Goal: Transaction & Acquisition: Purchase product/service

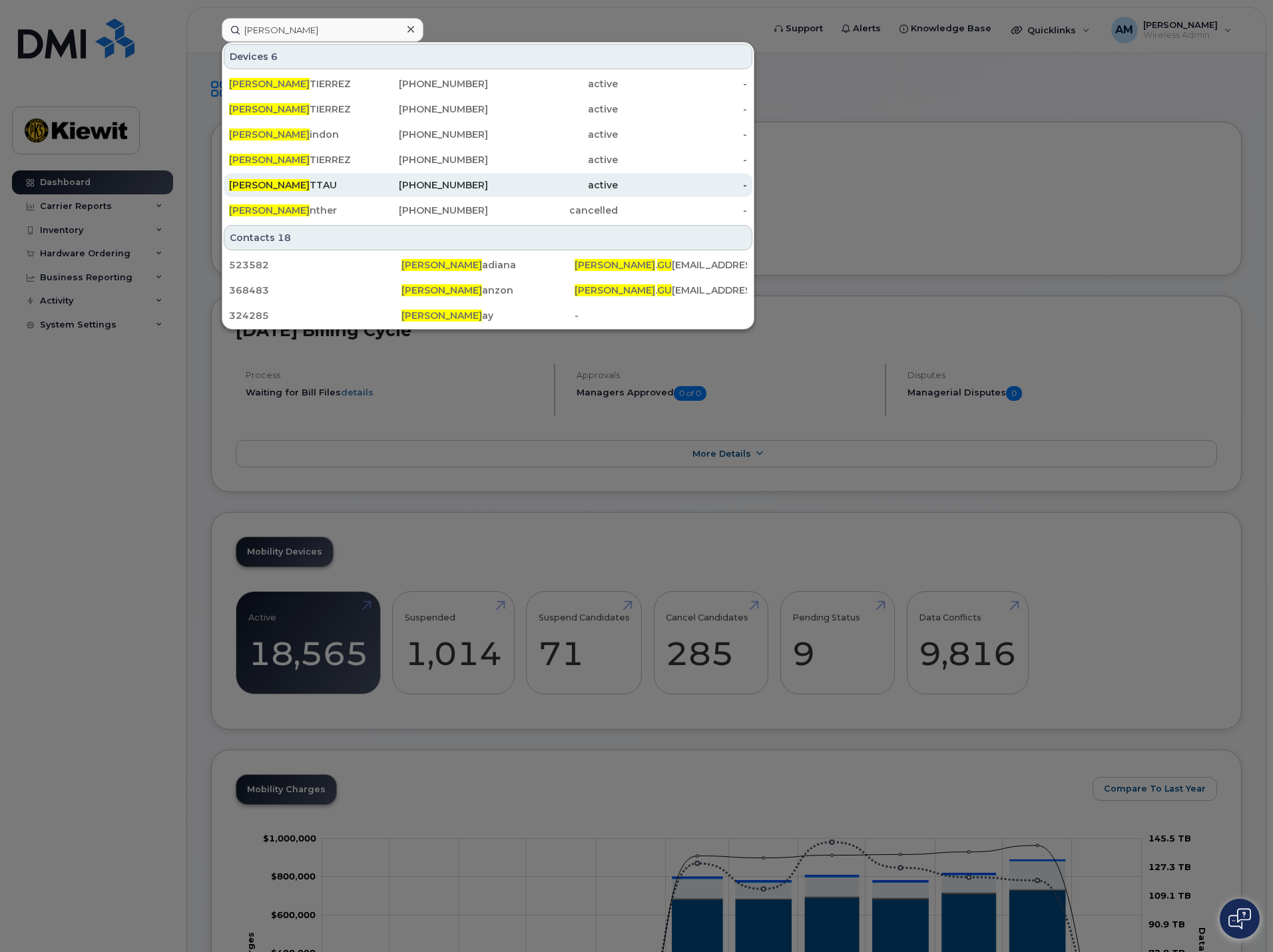
type input "eric gu"
click at [327, 186] on div "ERIC GU TTAU" at bounding box center [294, 185] width 130 height 14
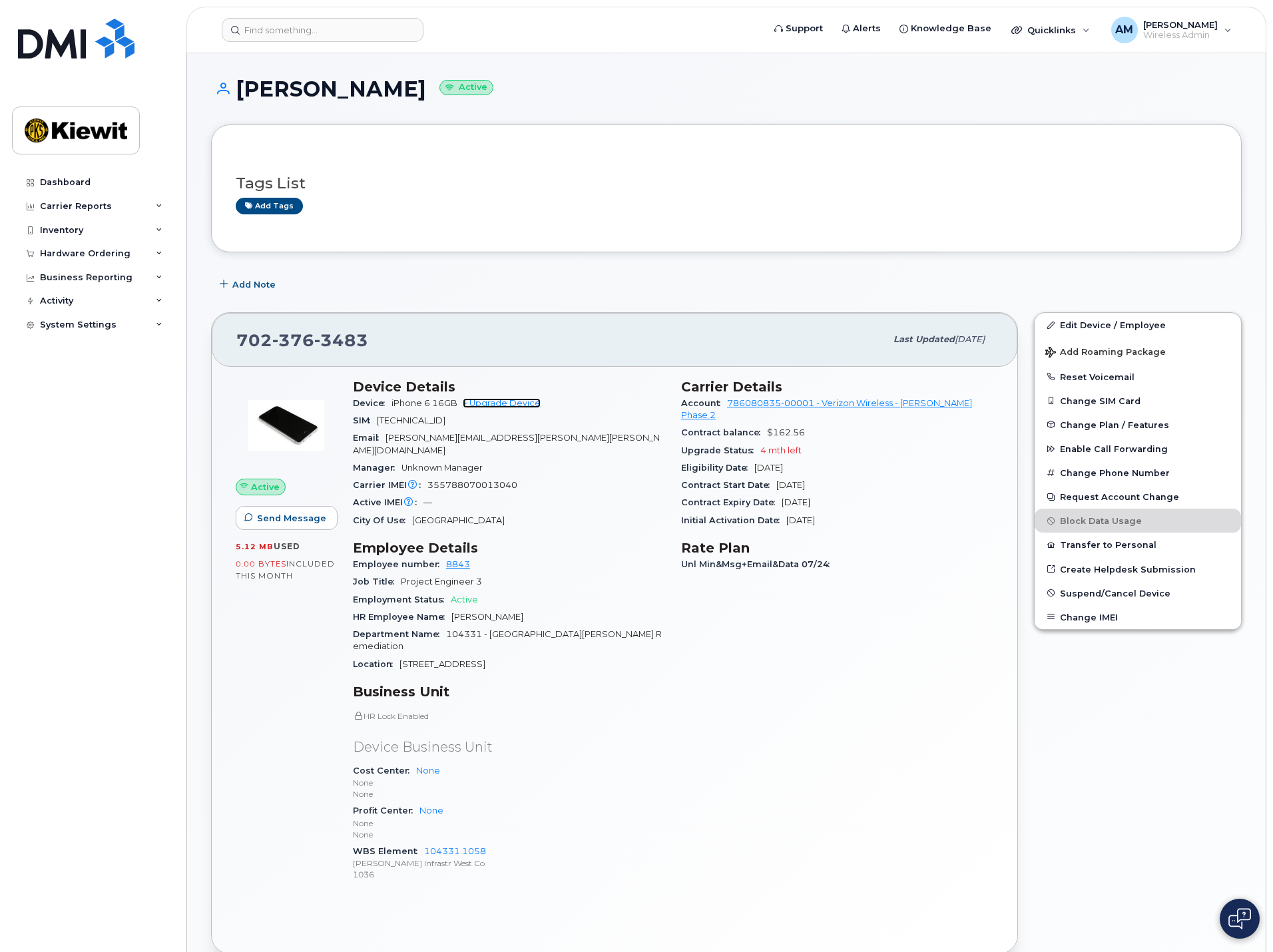
click at [505, 404] on link "+ Upgrade Device" at bounding box center [501, 403] width 78 height 10
click at [319, 344] on span "3483" at bounding box center [342, 340] width 54 height 20
copy span "702 376 3483"
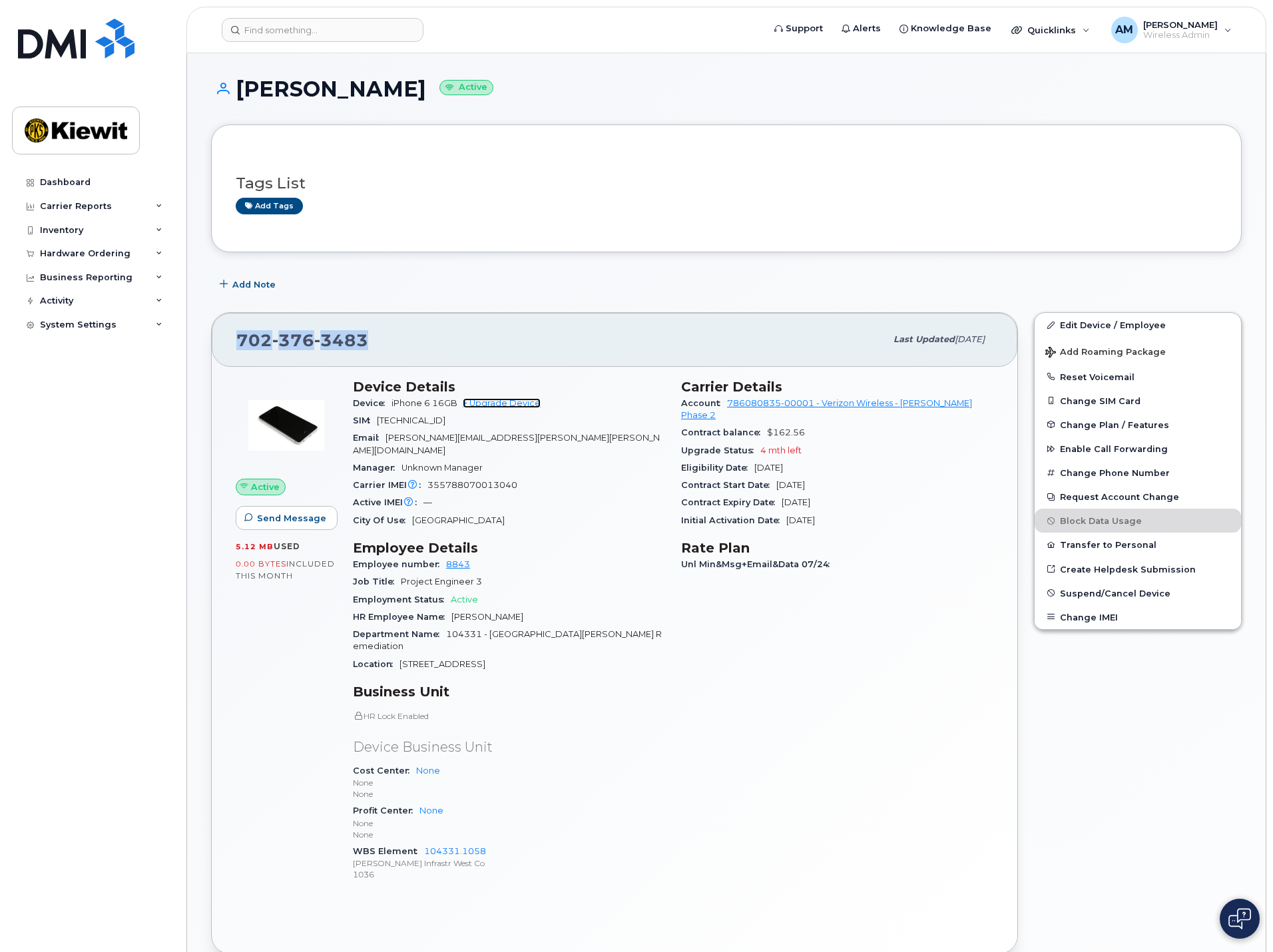
click at [488, 402] on link "+ Upgrade Device" at bounding box center [501, 403] width 78 height 10
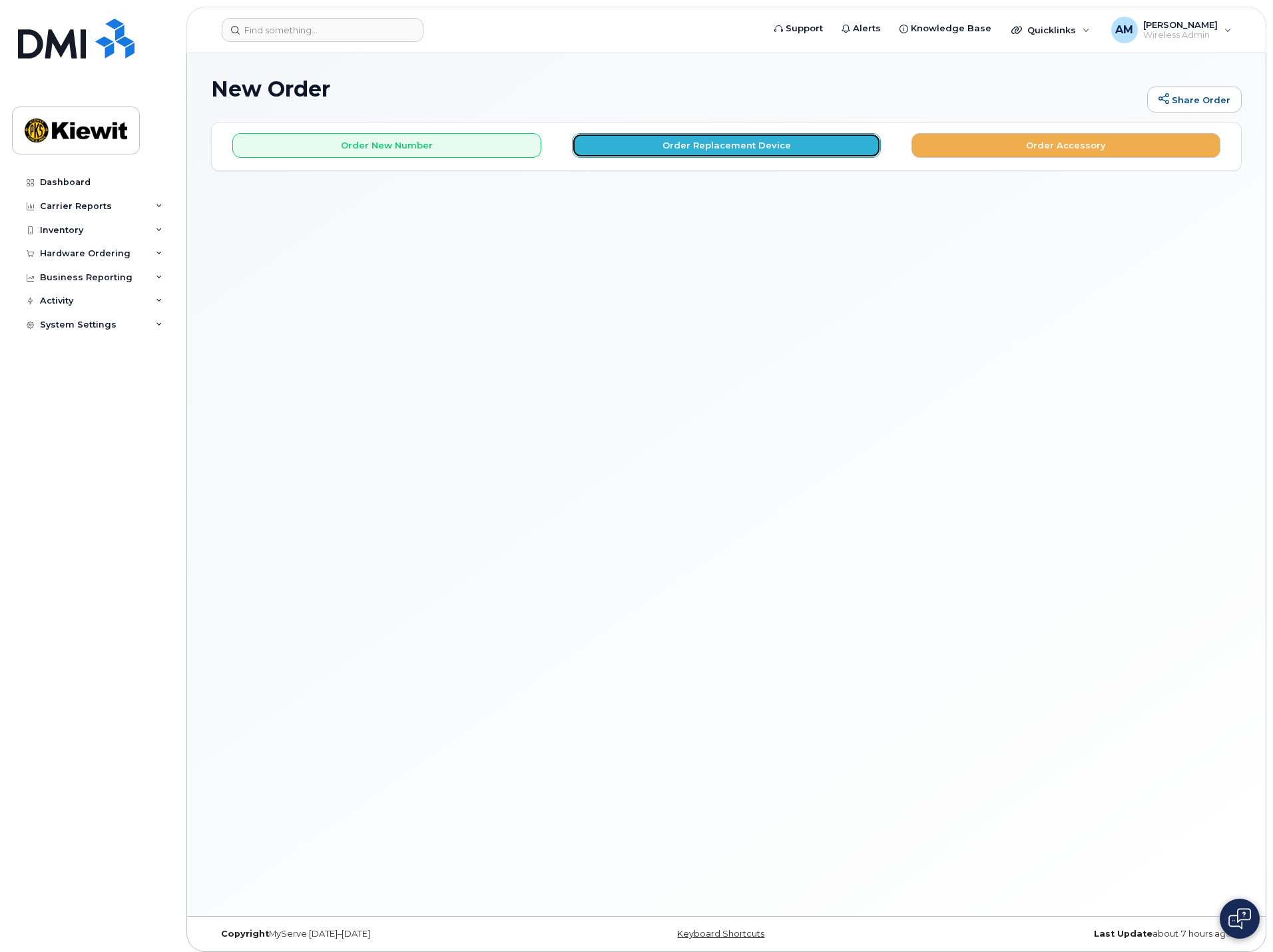
click at [621, 154] on button "Order Replacement Device" at bounding box center [727, 145] width 309 height 25
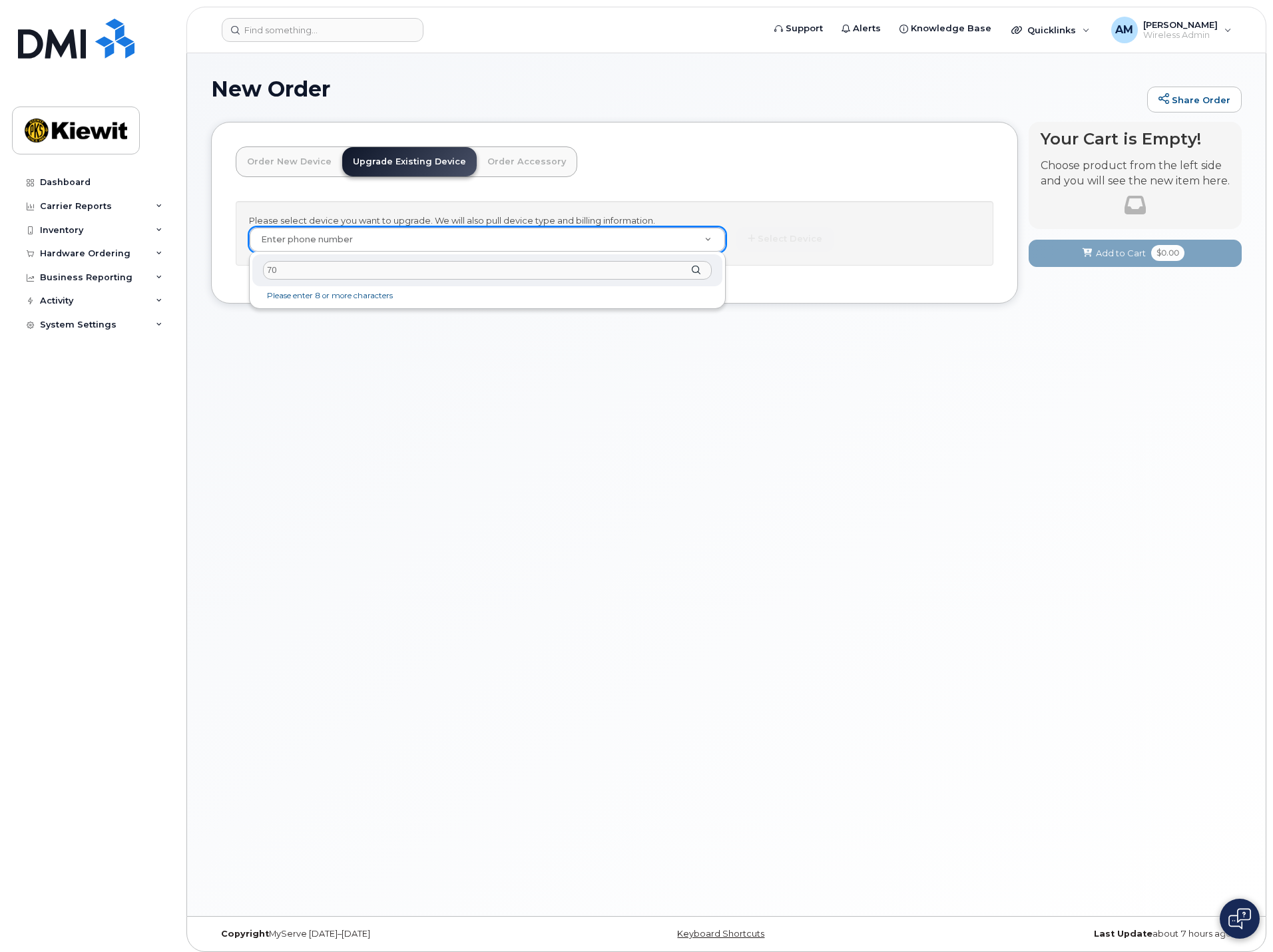
type input "702"
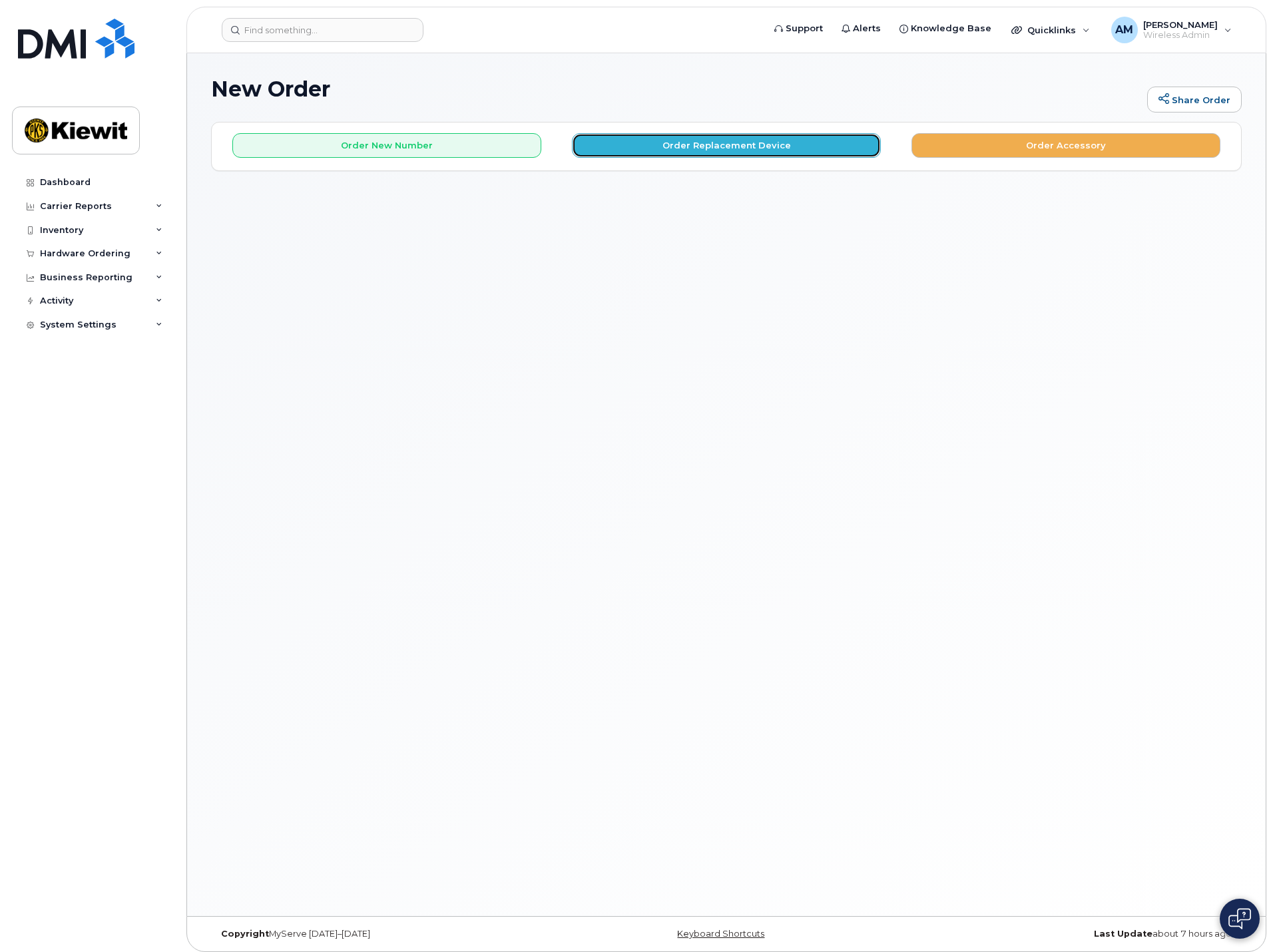
click at [666, 151] on button "Order Replacement Device" at bounding box center [727, 145] width 309 height 25
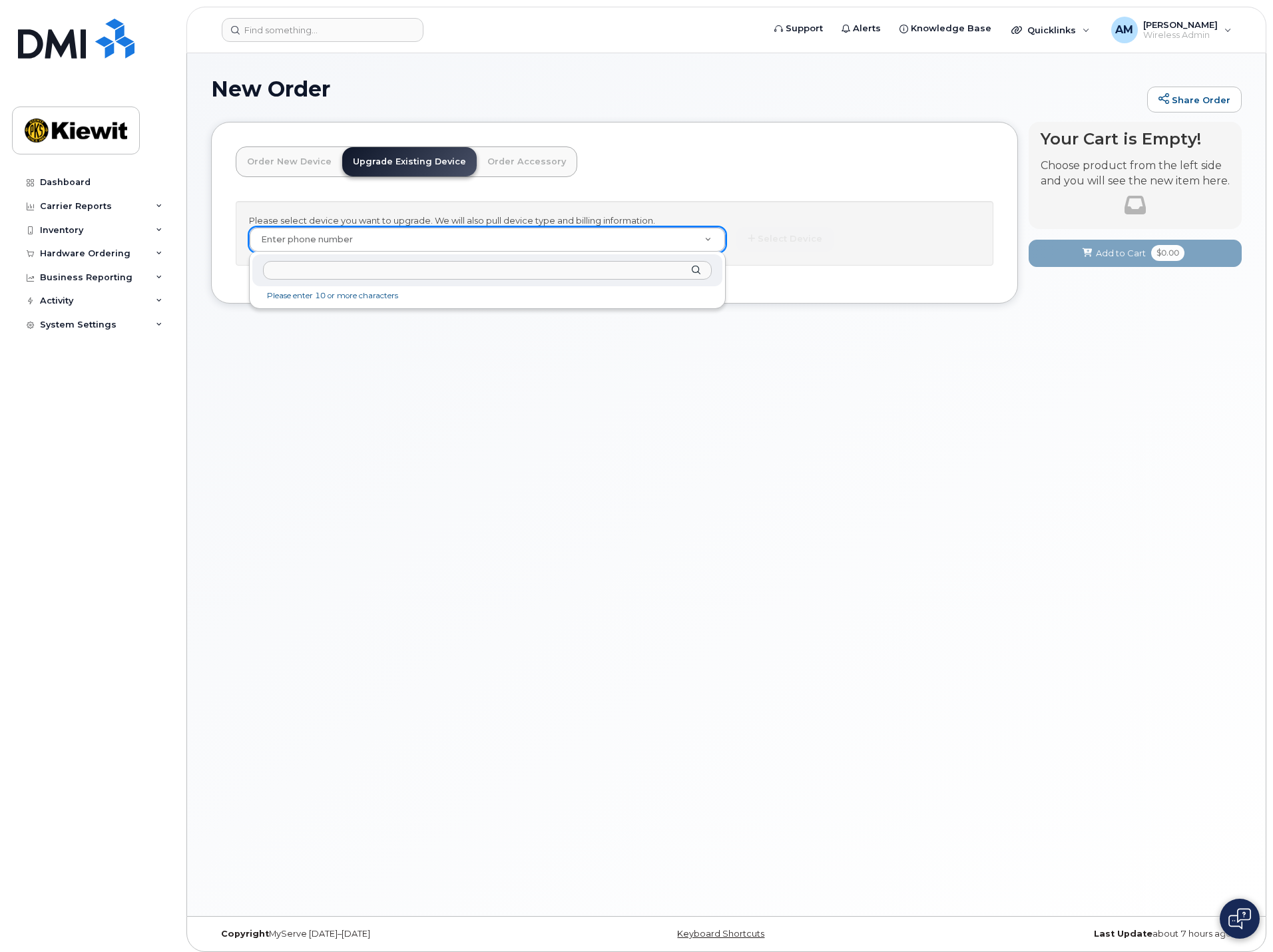
drag, startPoint x: 379, startPoint y: 241, endPoint x: 344, endPoint y: 231, distance: 36.4
paste input "7023763483"
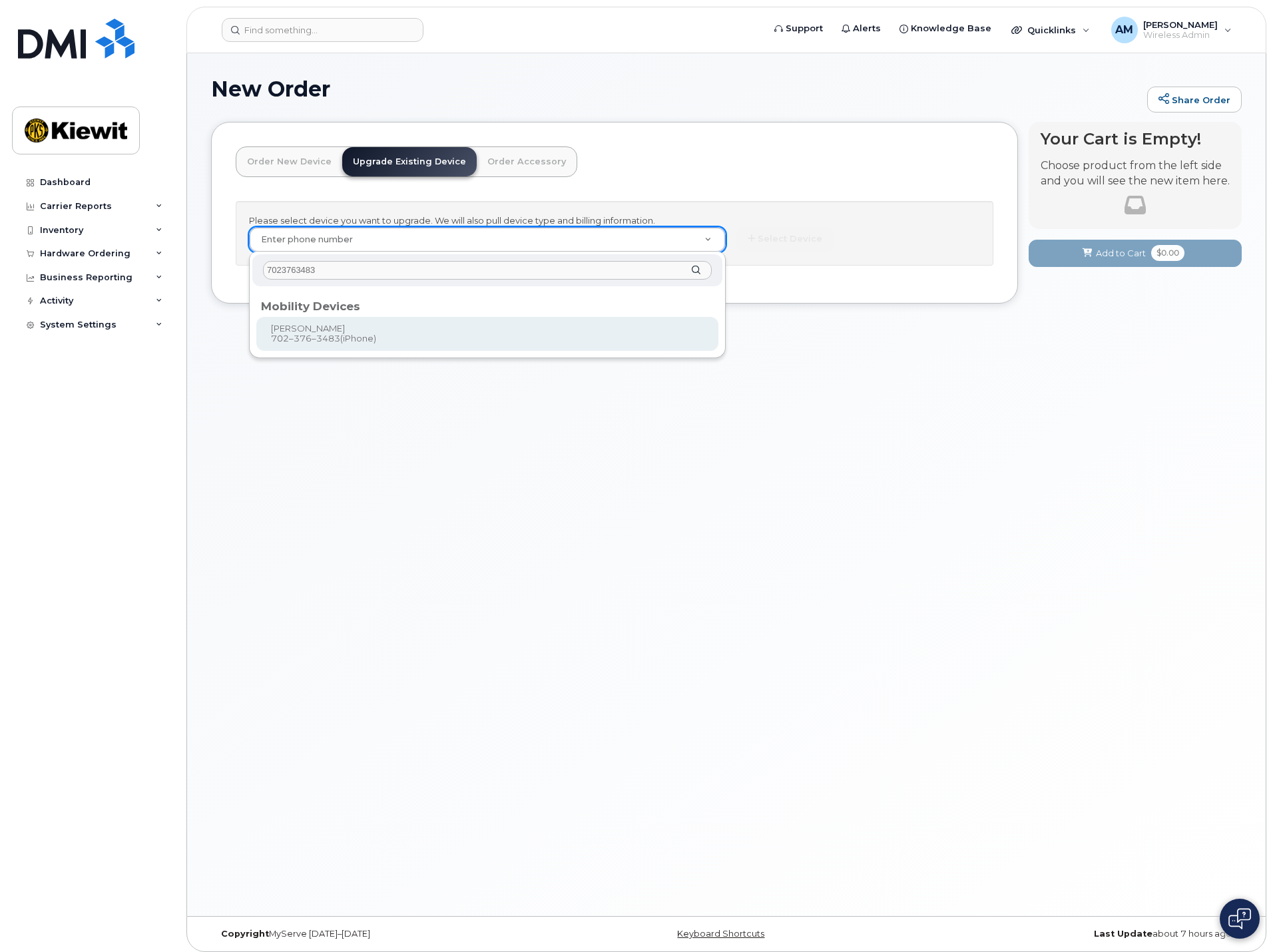
type input "7023763483"
type input "1177817"
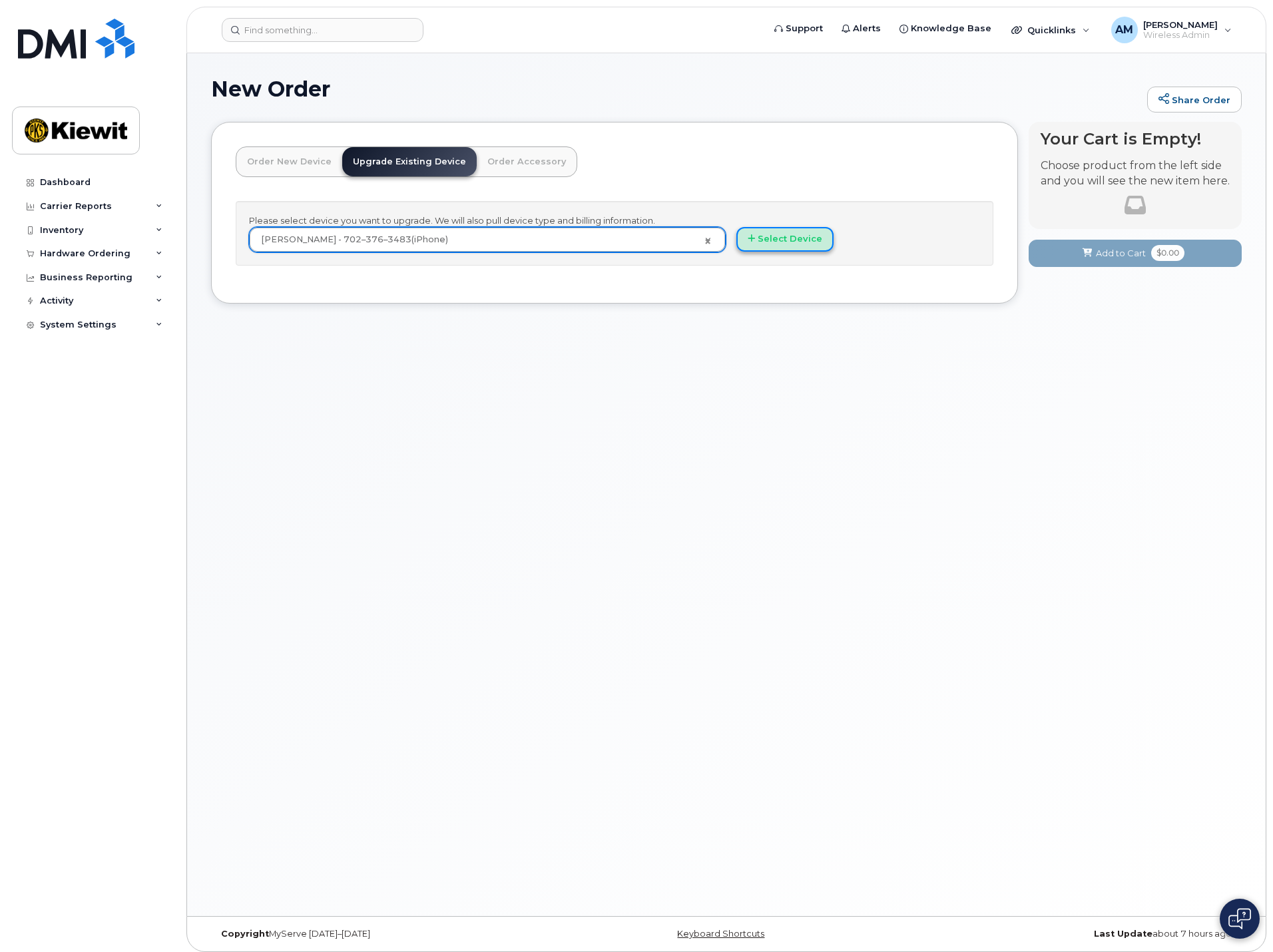
click at [781, 240] on button "Select Device" at bounding box center [785, 239] width 97 height 25
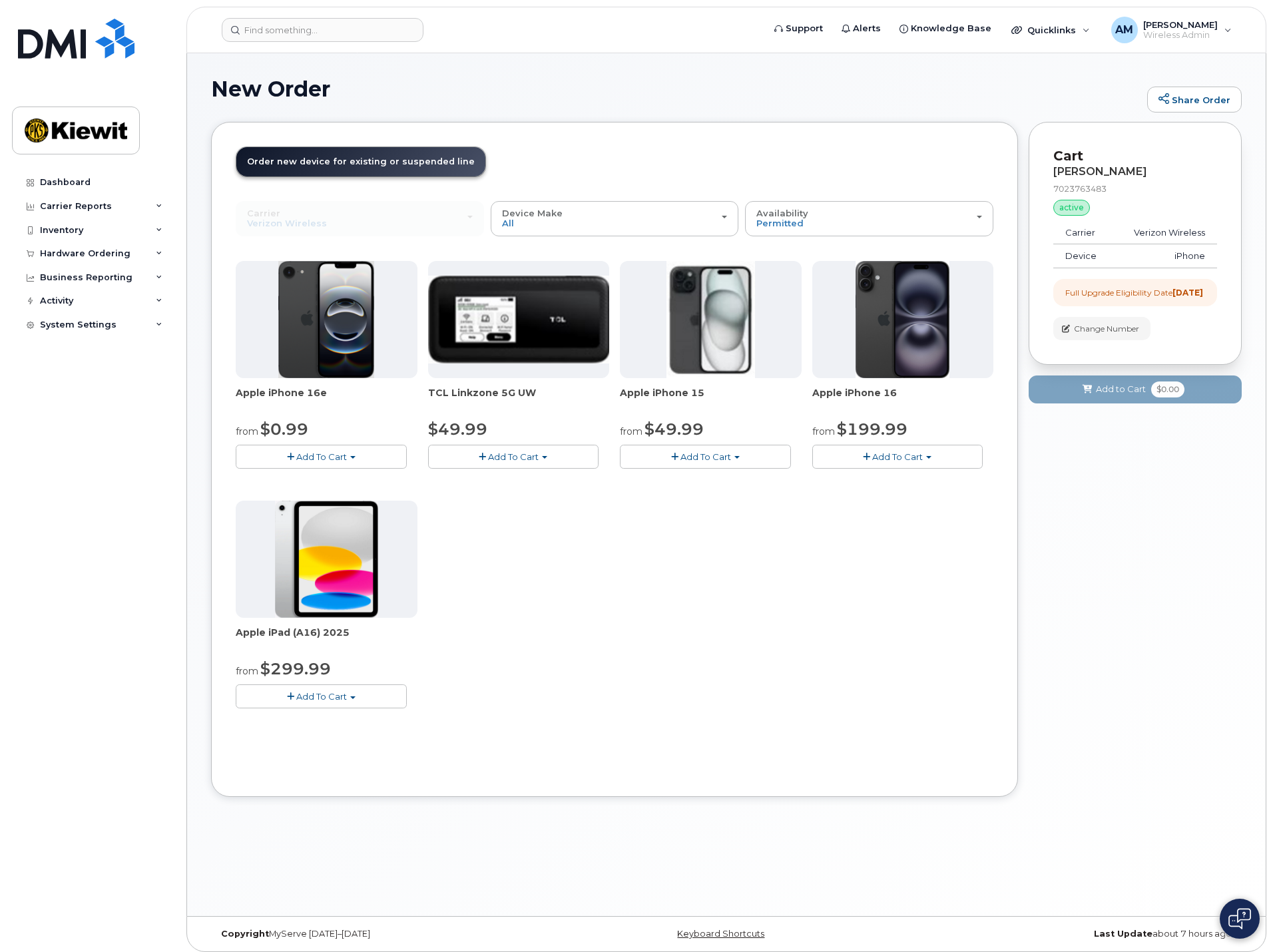
click at [707, 450] on button "Add To Cart" at bounding box center [705, 456] width 171 height 23
click at [708, 479] on link "$49.99 - 2 Year Upgrade (128GB)" at bounding box center [709, 481] width 173 height 16
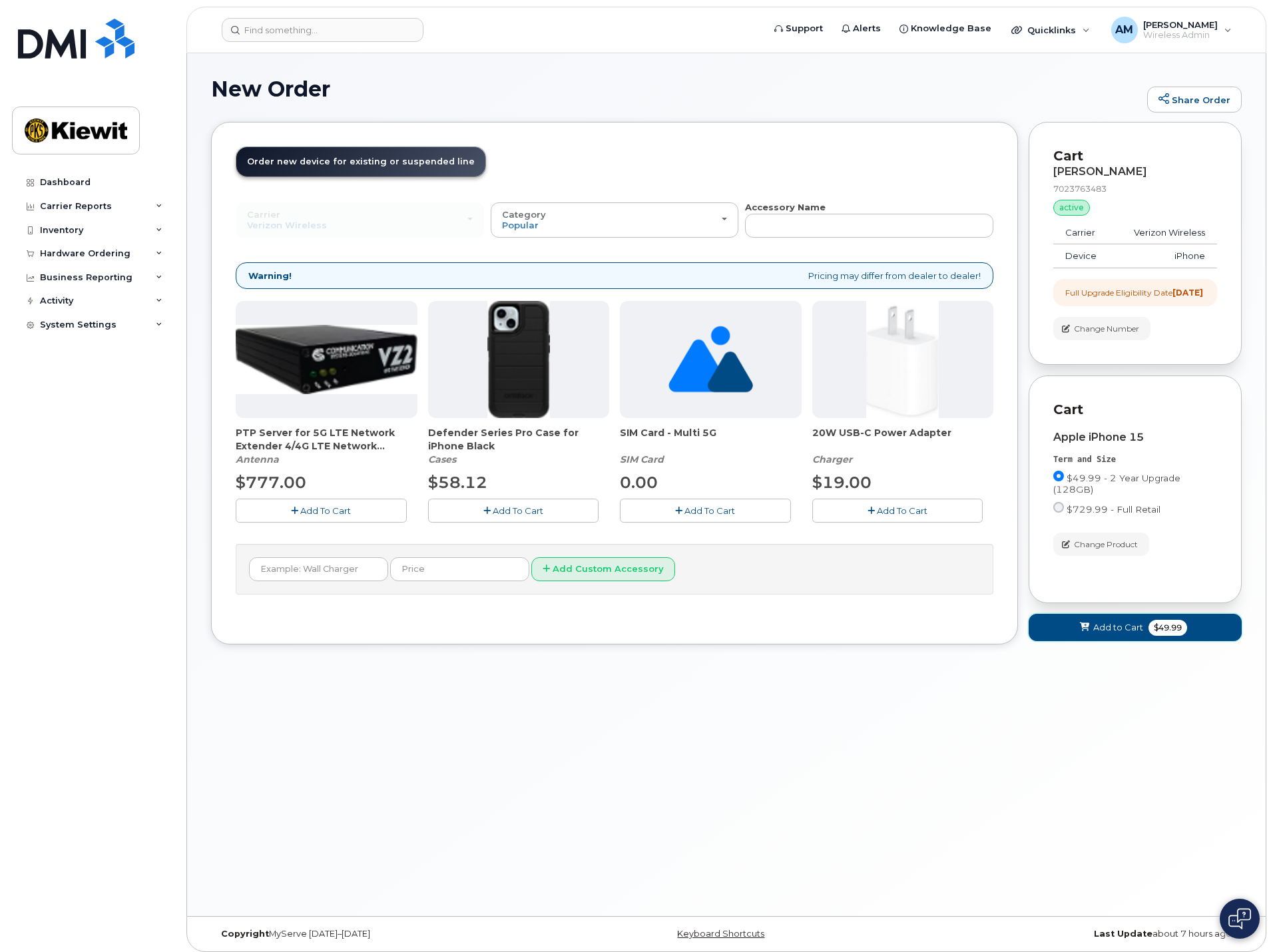
click at [1113, 634] on span "Add to Cart" at bounding box center [1119, 628] width 50 height 13
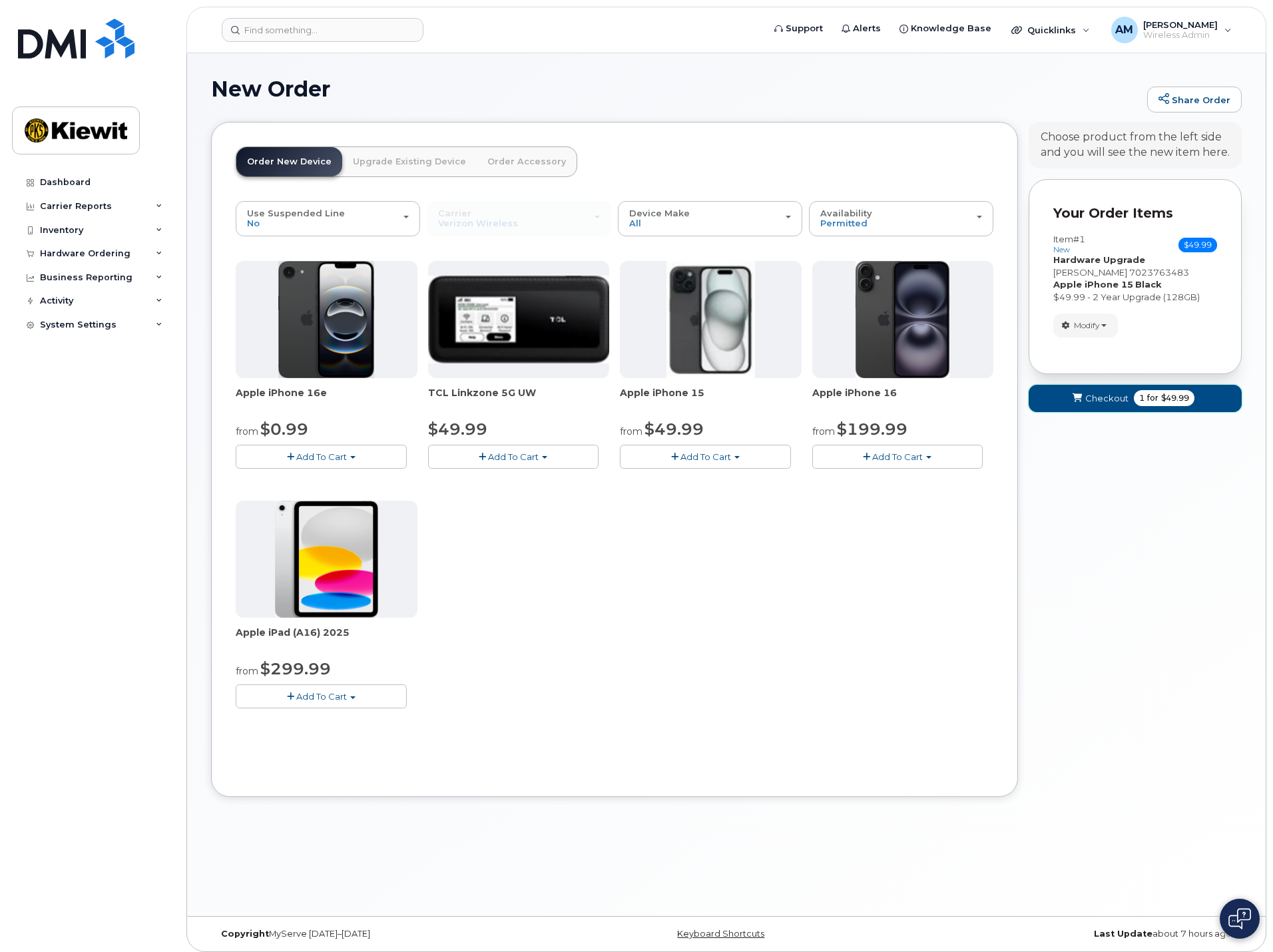
click at [1168, 402] on span "$49.99" at bounding box center [1175, 398] width 28 height 12
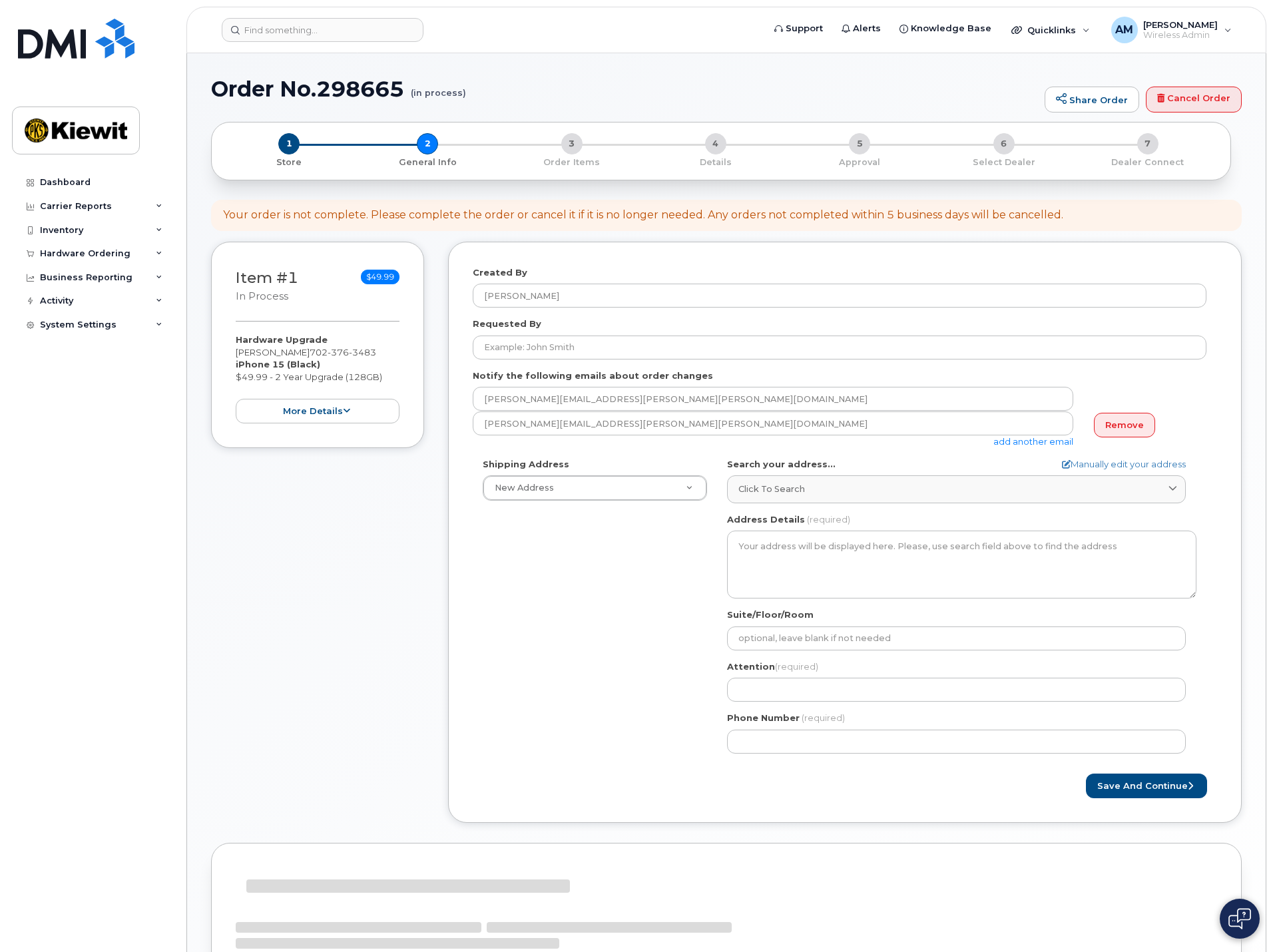
select select
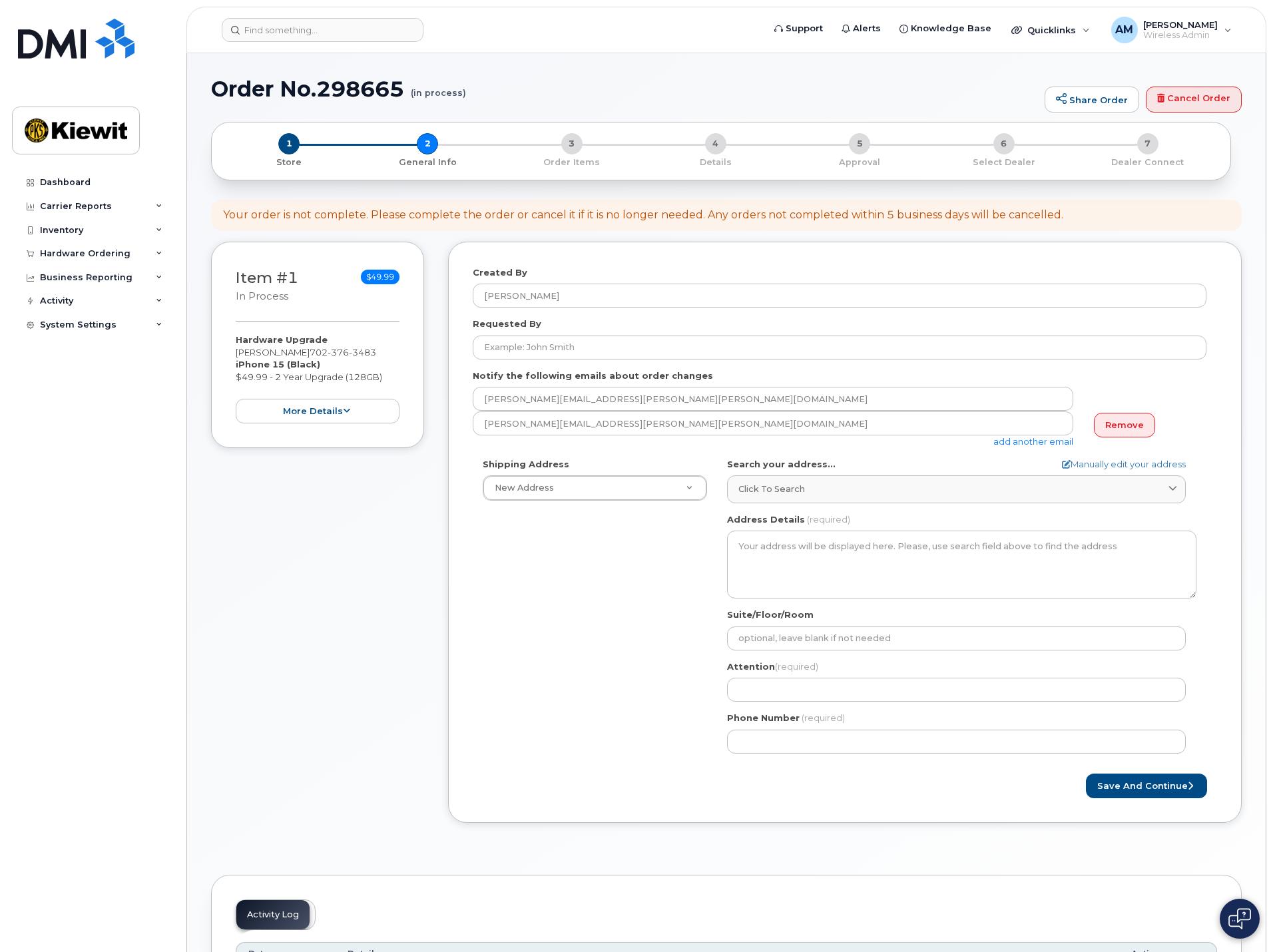
scroll to position [67, 0]
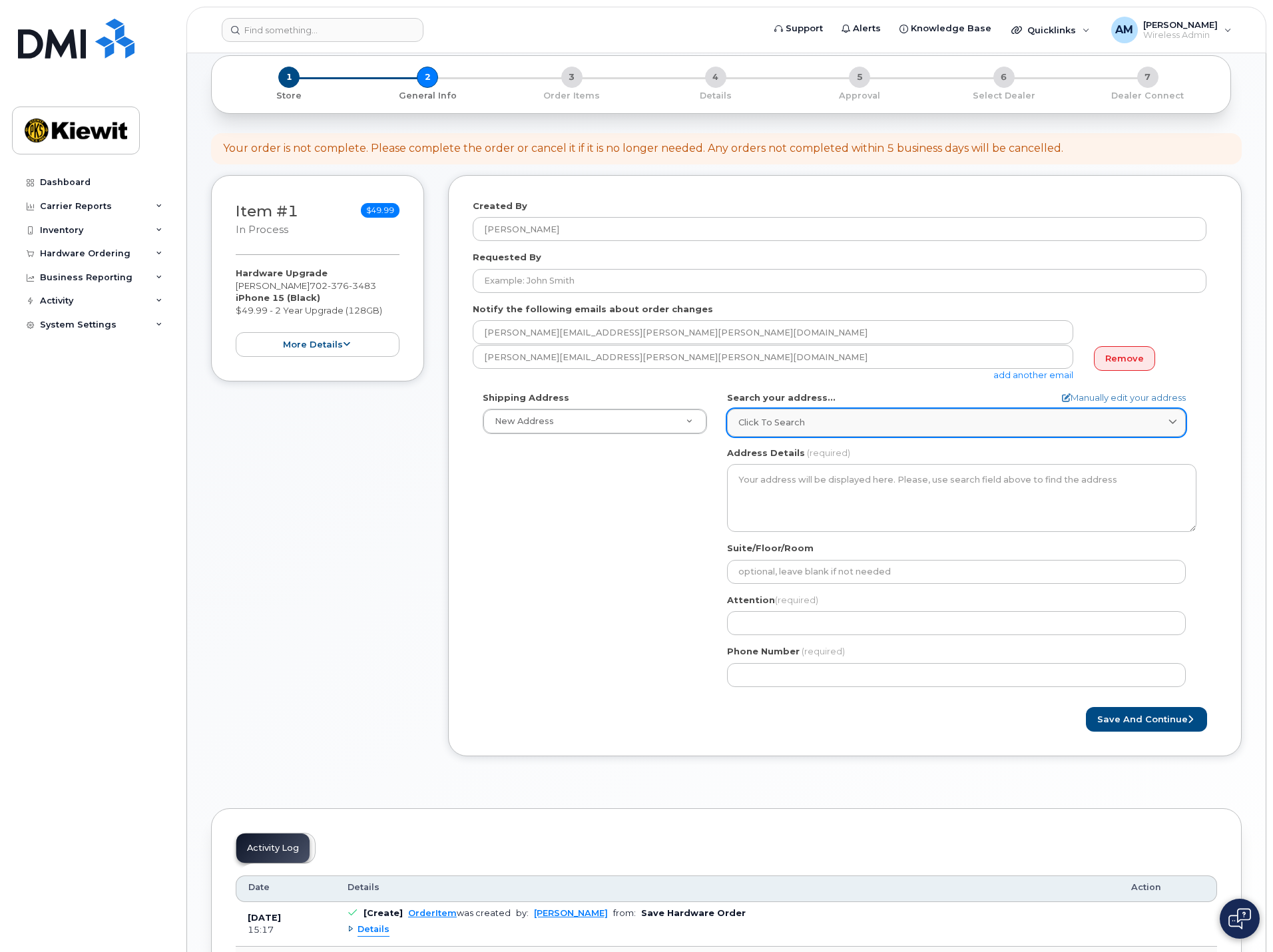
click at [772, 422] on span "Click to search" at bounding box center [772, 423] width 67 height 13
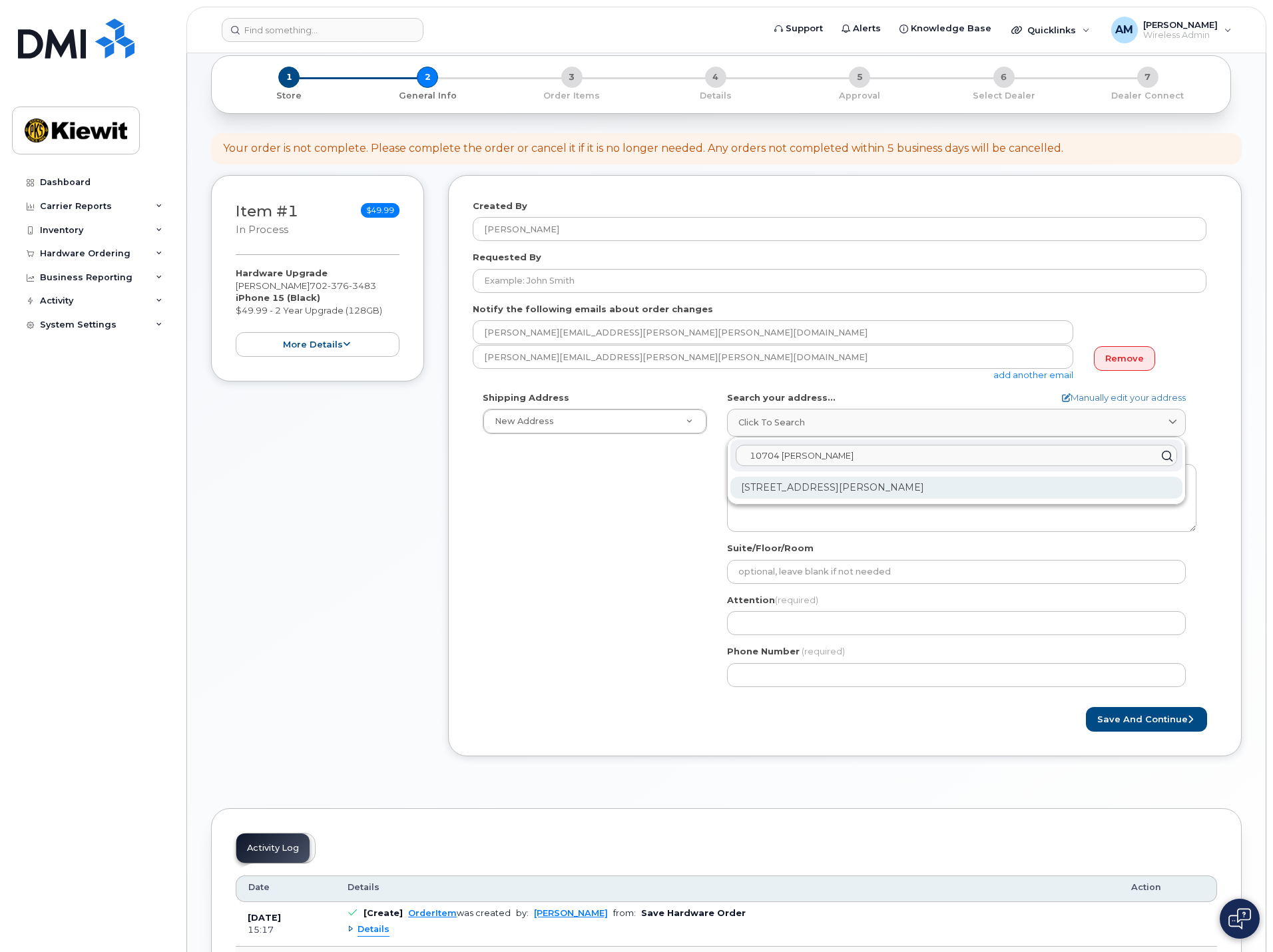
type input "10704 [PERSON_NAME]"
click at [823, 482] on div "10704 Shoemaker Ave Santa Fe Springs CA 90670-4040" at bounding box center [956, 487] width 452 height 22
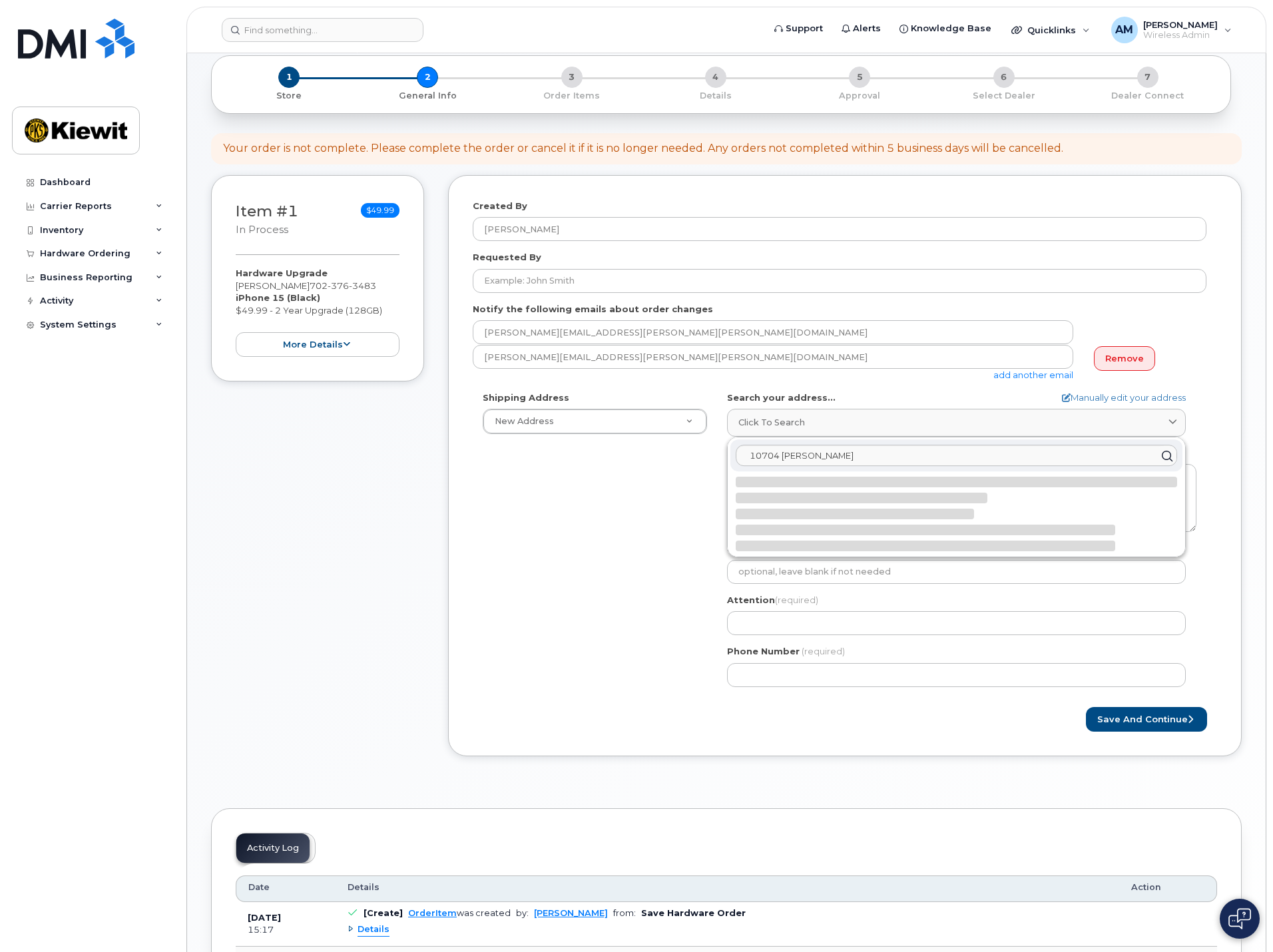
select select
type textarea "10704 Shoemaker Ave SANTA FE SPRINGS CA 90670-4040 UNITED STATES"
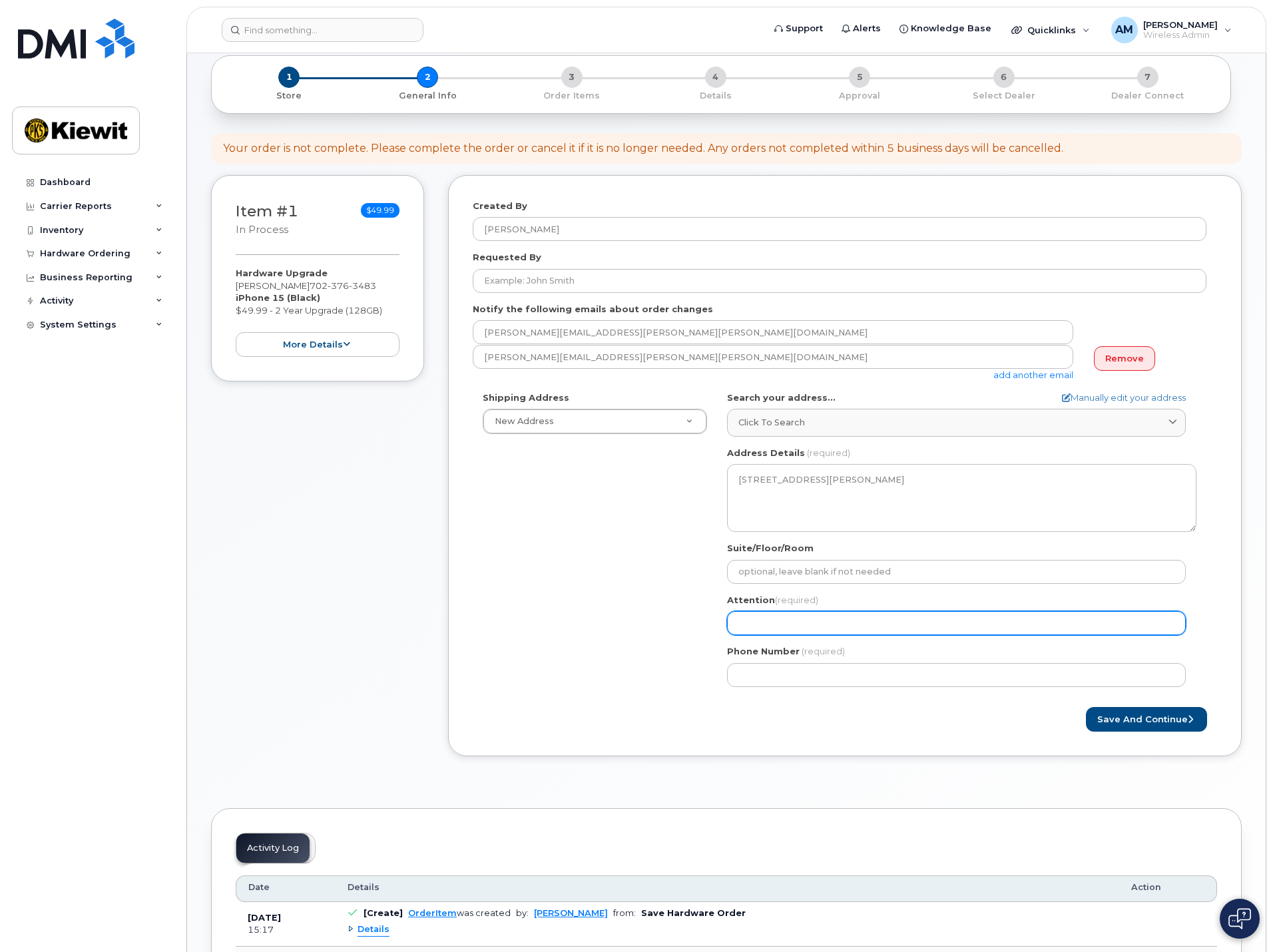
click at [783, 615] on input "Attention (required)" at bounding box center [956, 623] width 459 height 24
select select
type input "E"
select select
type input "Er"
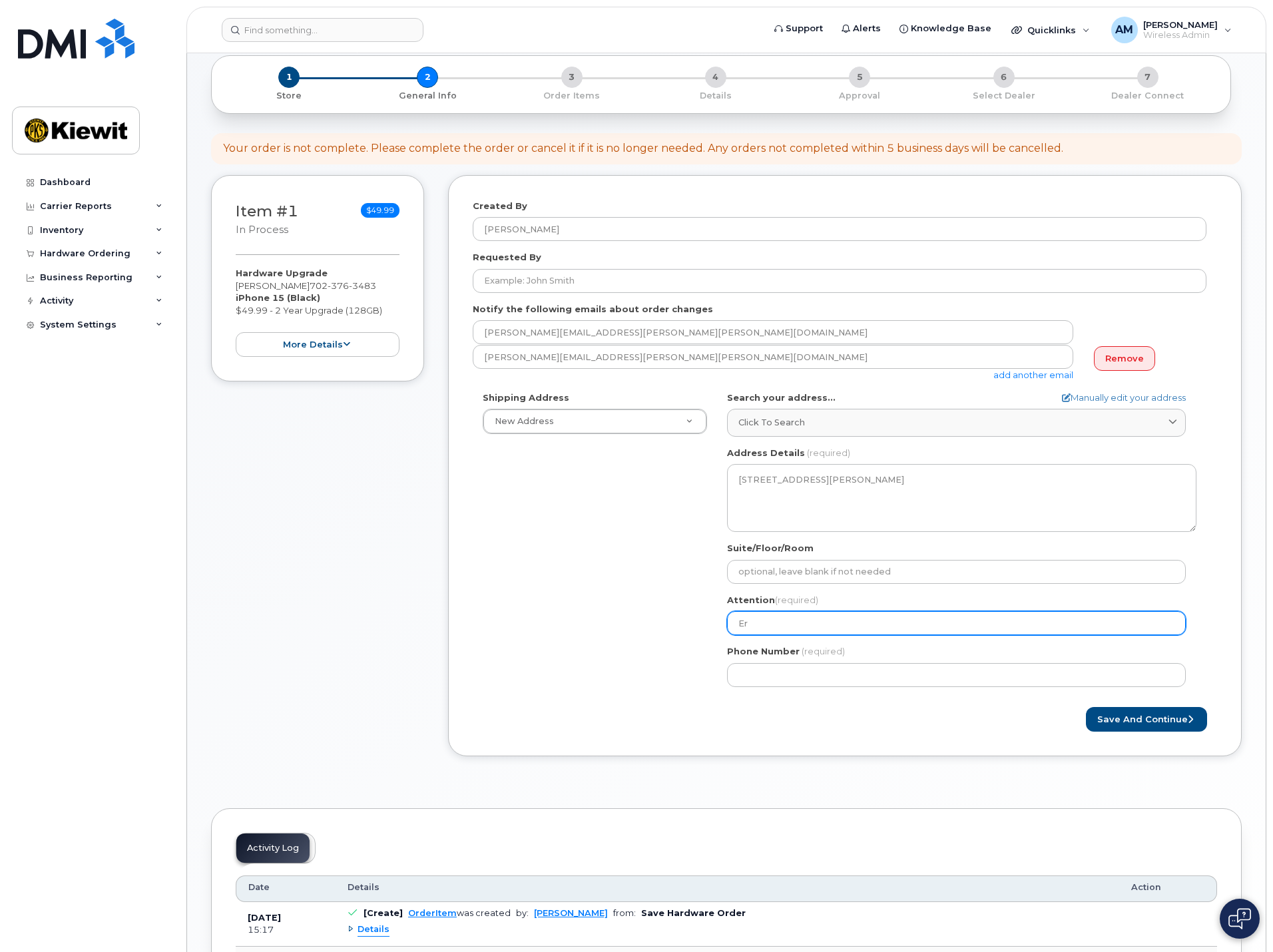
select select
type input "Eri"
select select
type input "Eric"
select select
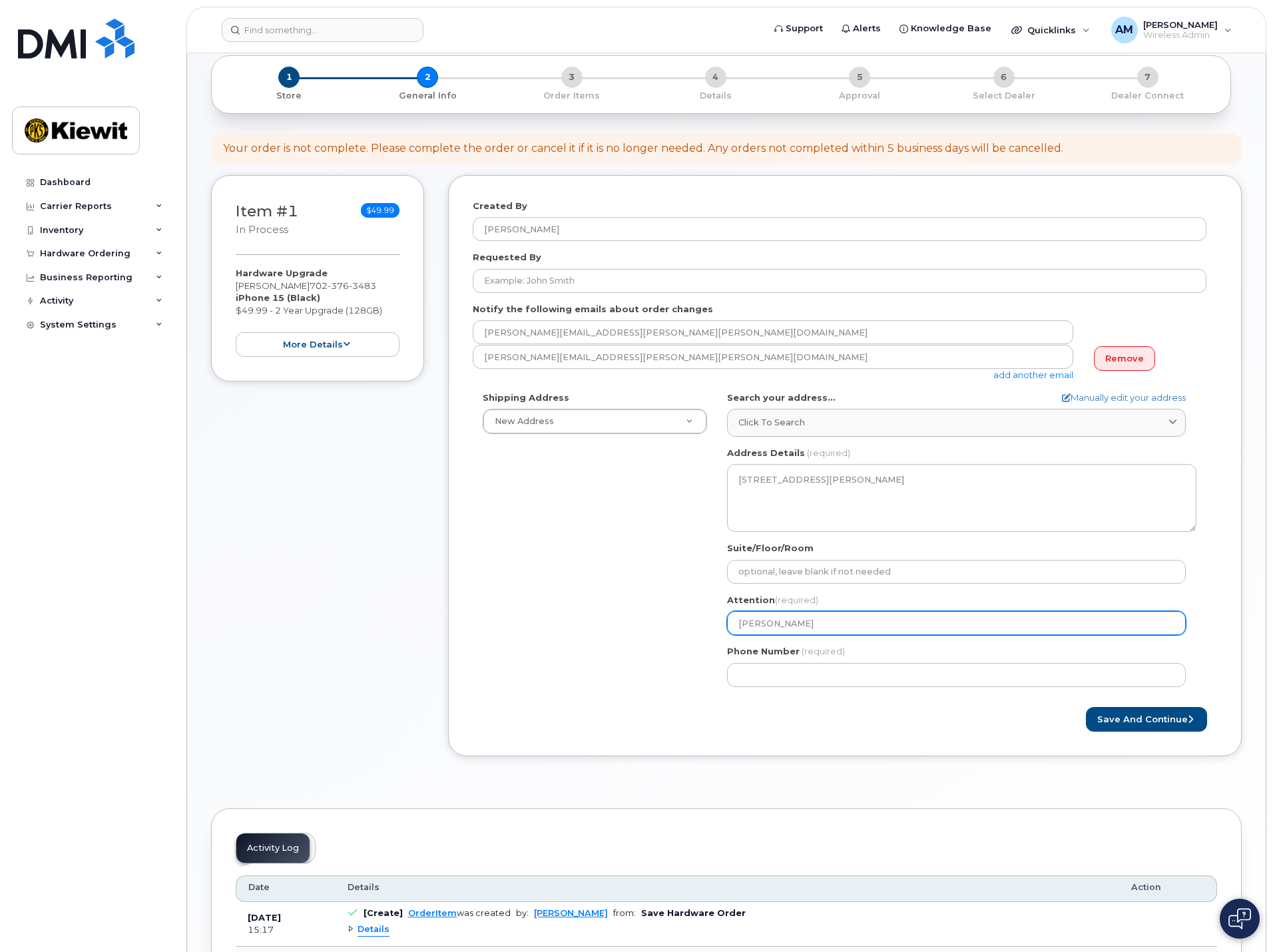
type input "[PERSON_NAME]"
select select
type input "Eric Gu"
select select
type input "[PERSON_NAME]"
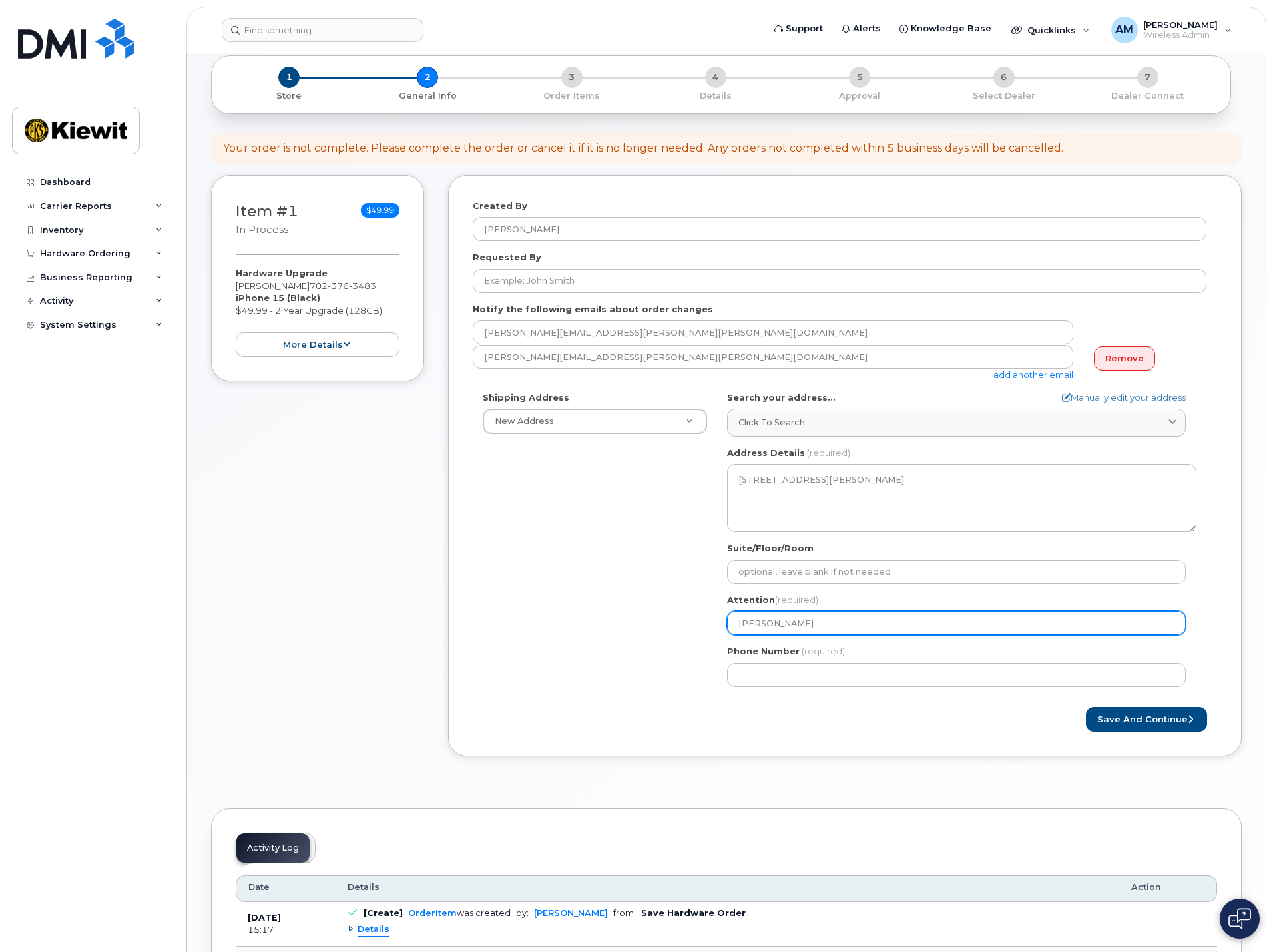
select select
type input "Eric Gutt"
select select
type input "Eric Gutta"
select select
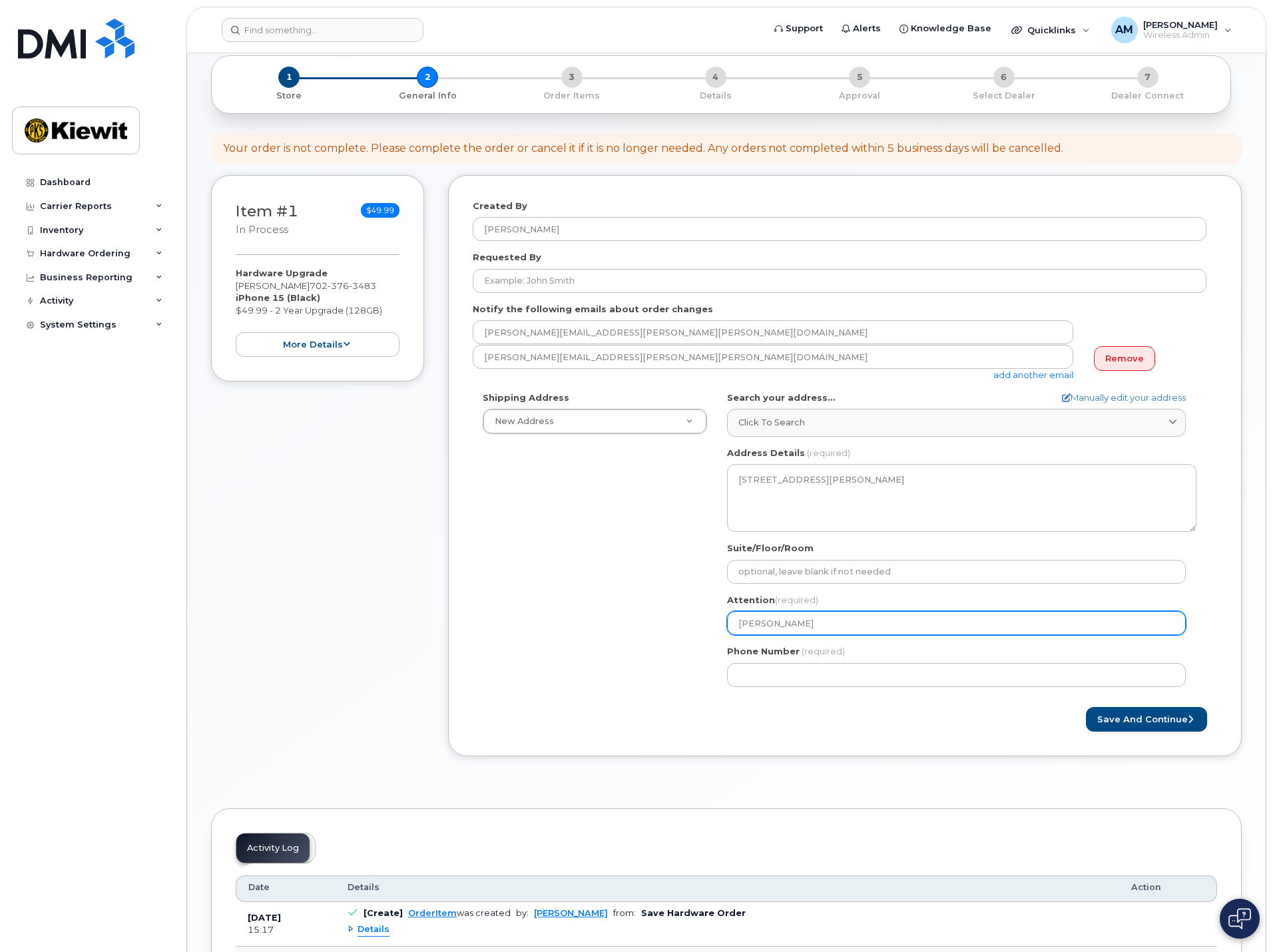
type input "Eric Guttau"
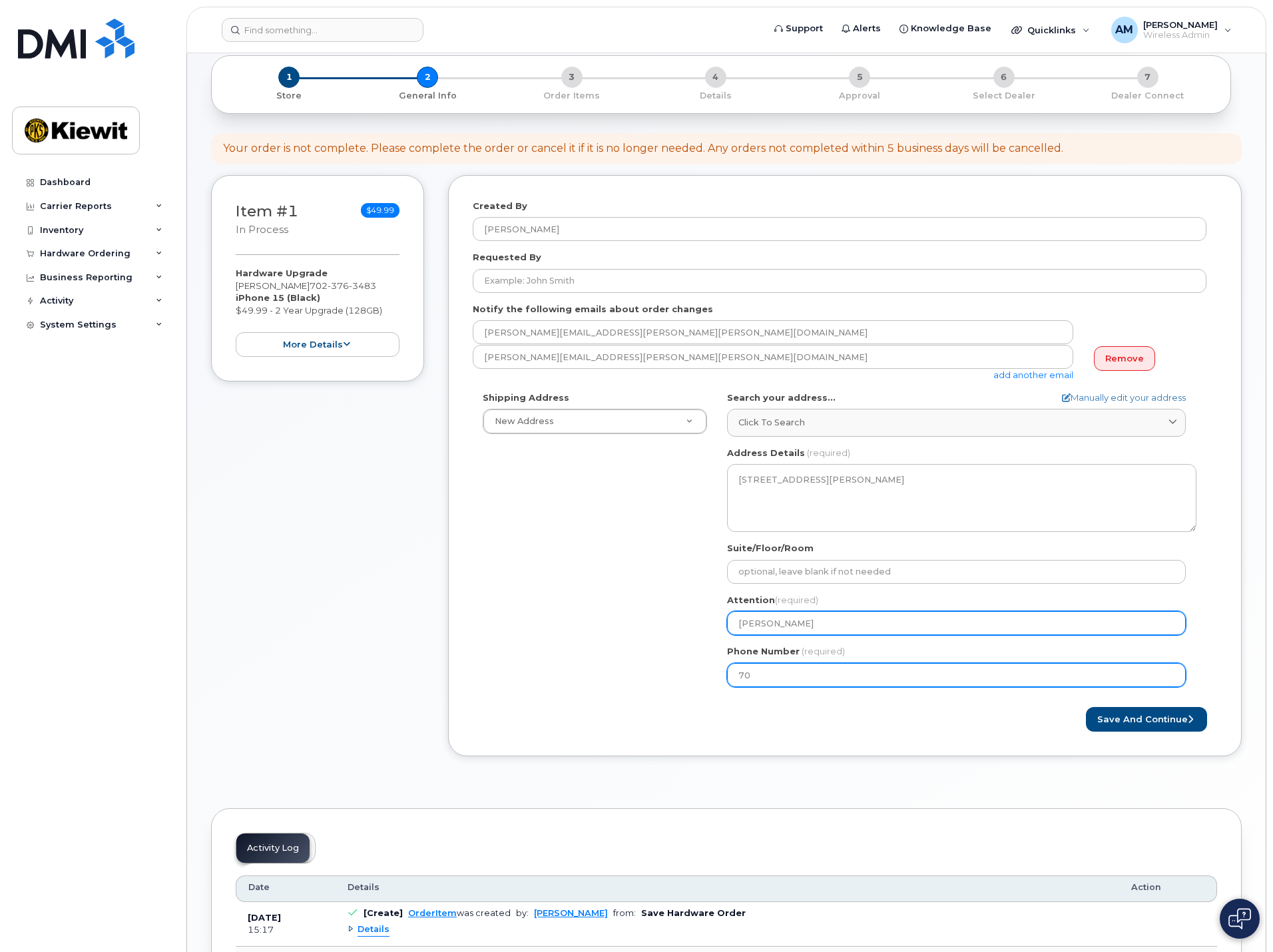
type input "7"
paste input "7023763483"
select select
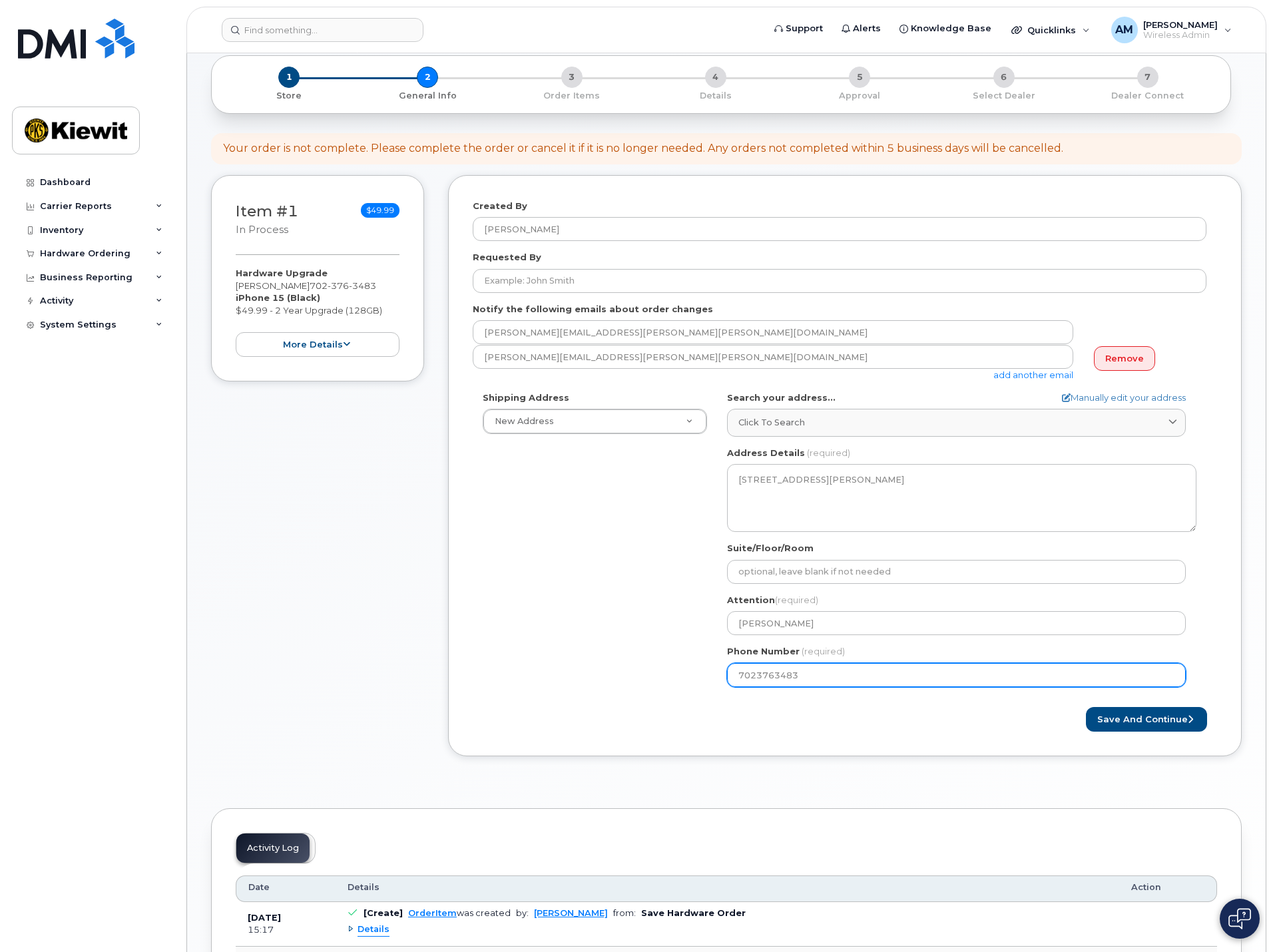
type input "7023763483"
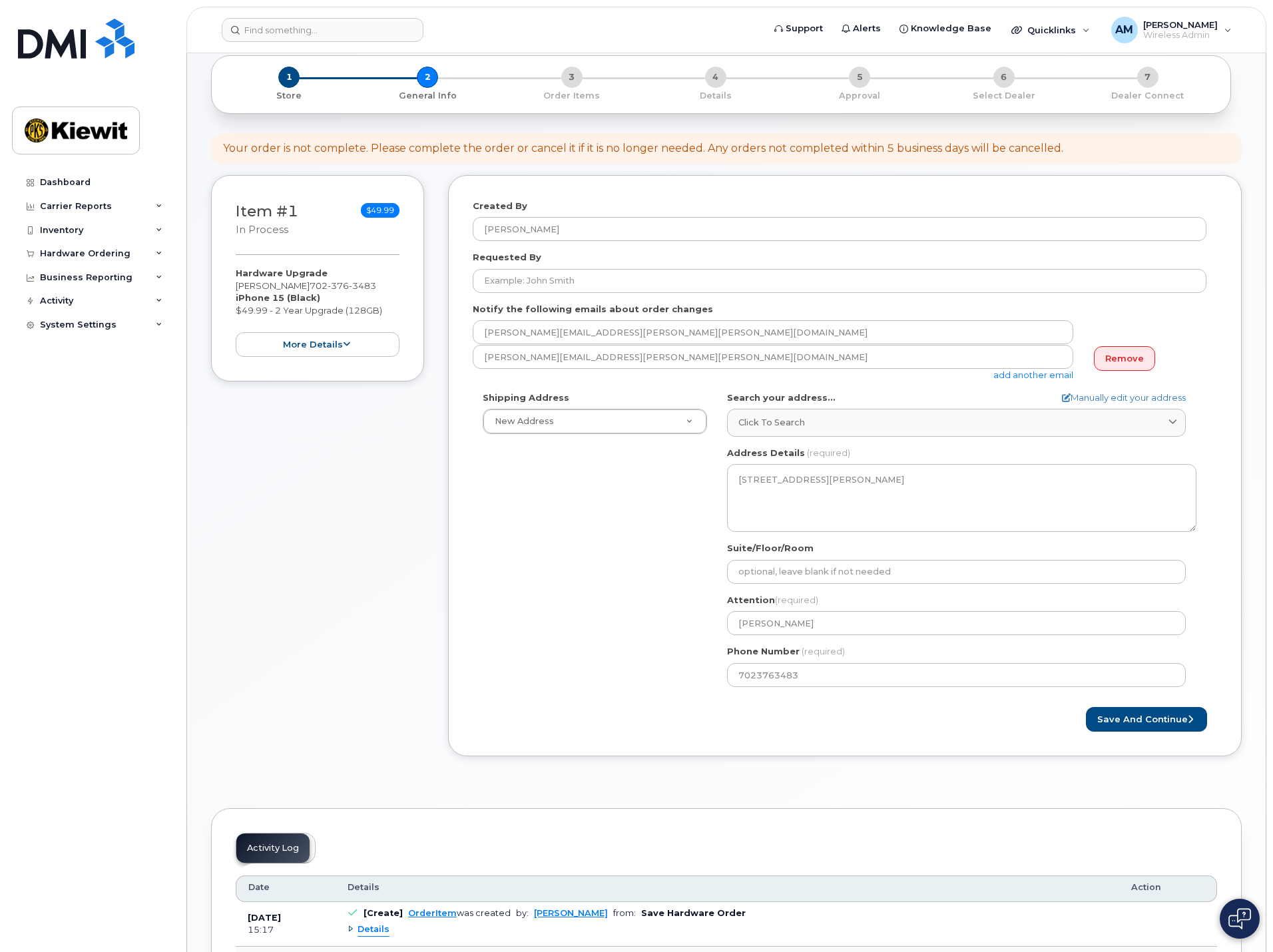
click at [674, 768] on div "Created By Adrian Martinez Requested By Notify the following emails about order…" at bounding box center [845, 475] width 794 height 601
click at [1141, 721] on button "Save and Continue" at bounding box center [1146, 719] width 121 height 25
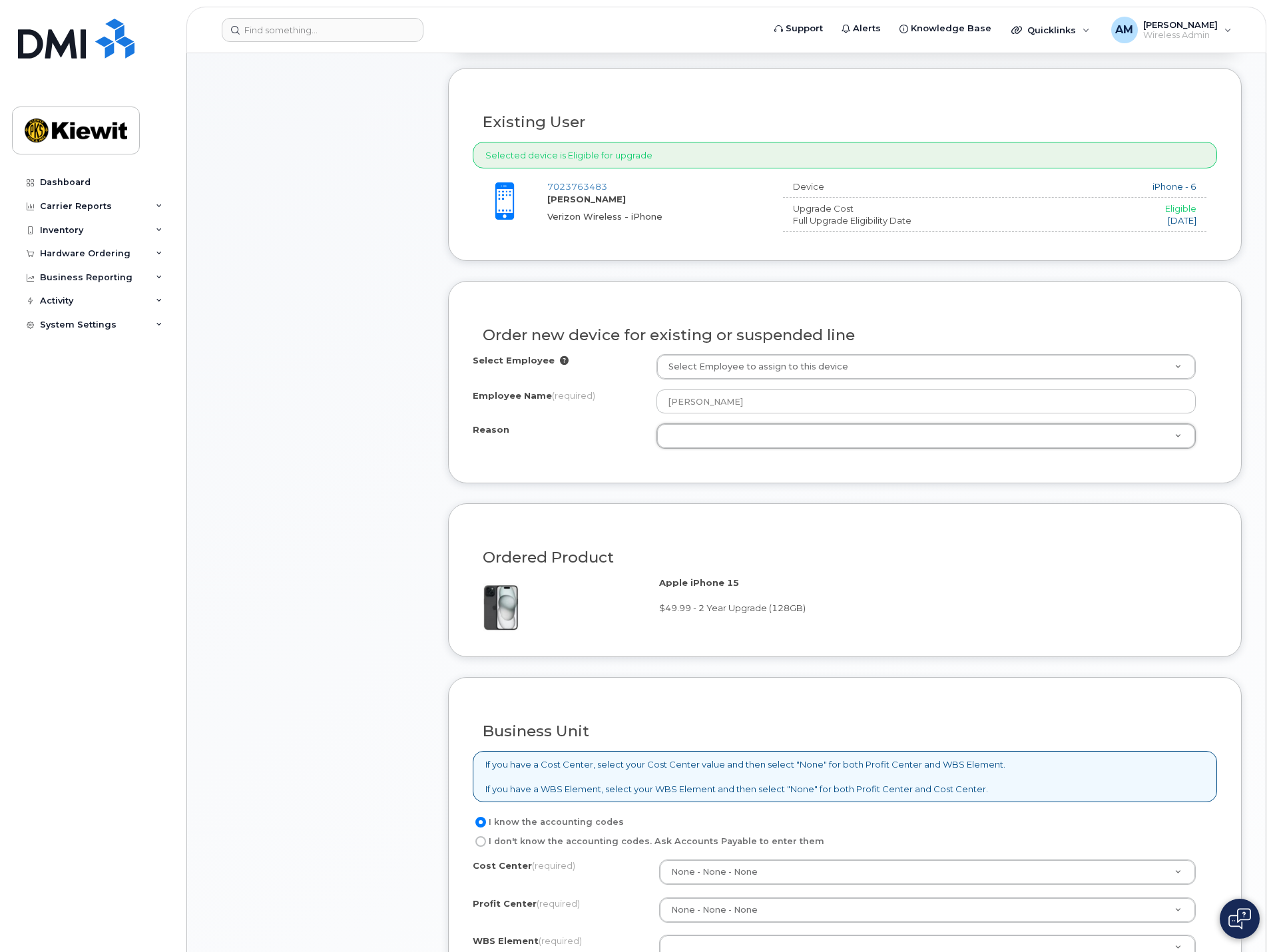
scroll to position [666, 0]
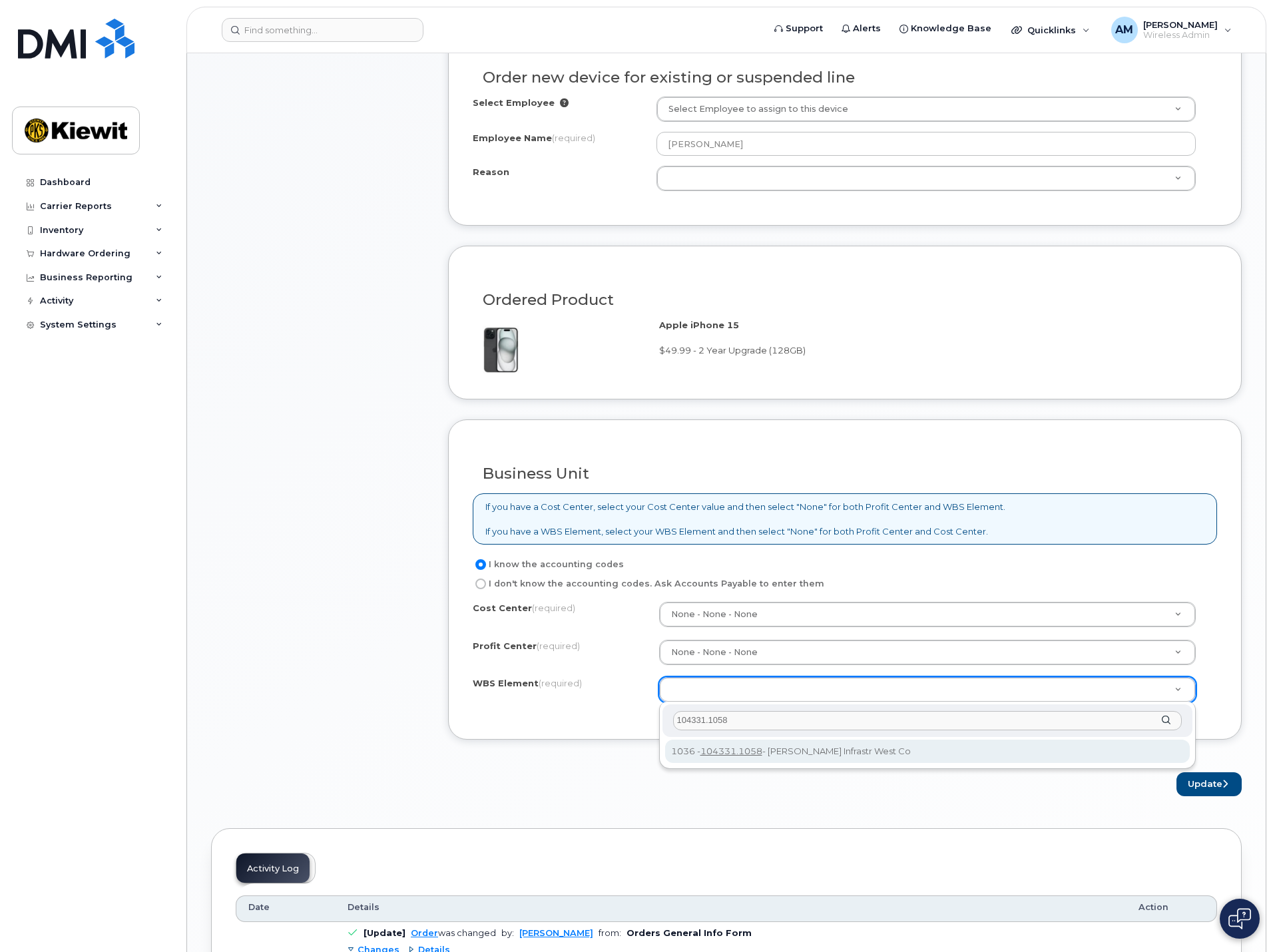
type input "104331.1058"
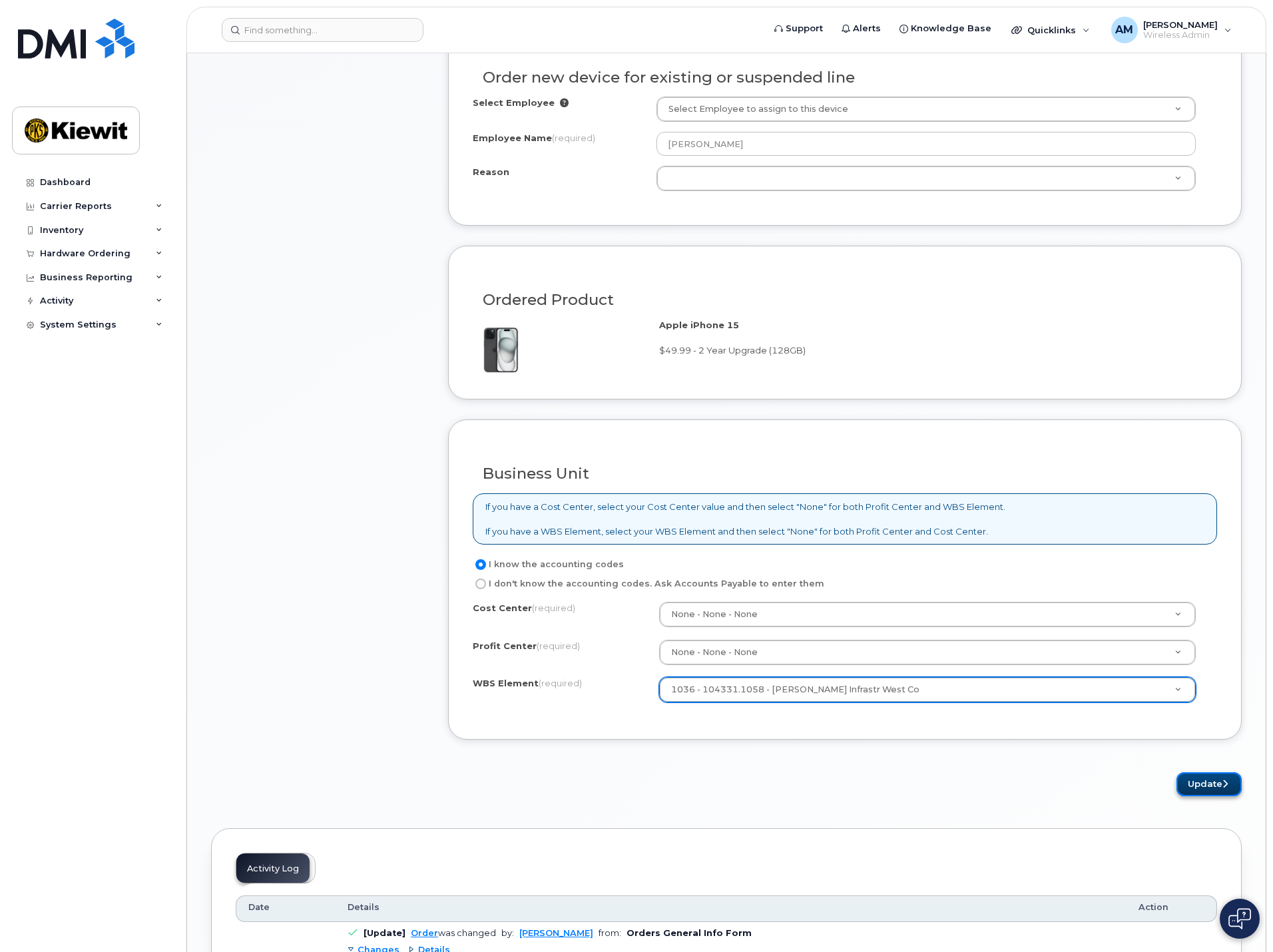
click at [1213, 781] on button "Update" at bounding box center [1210, 785] width 65 height 25
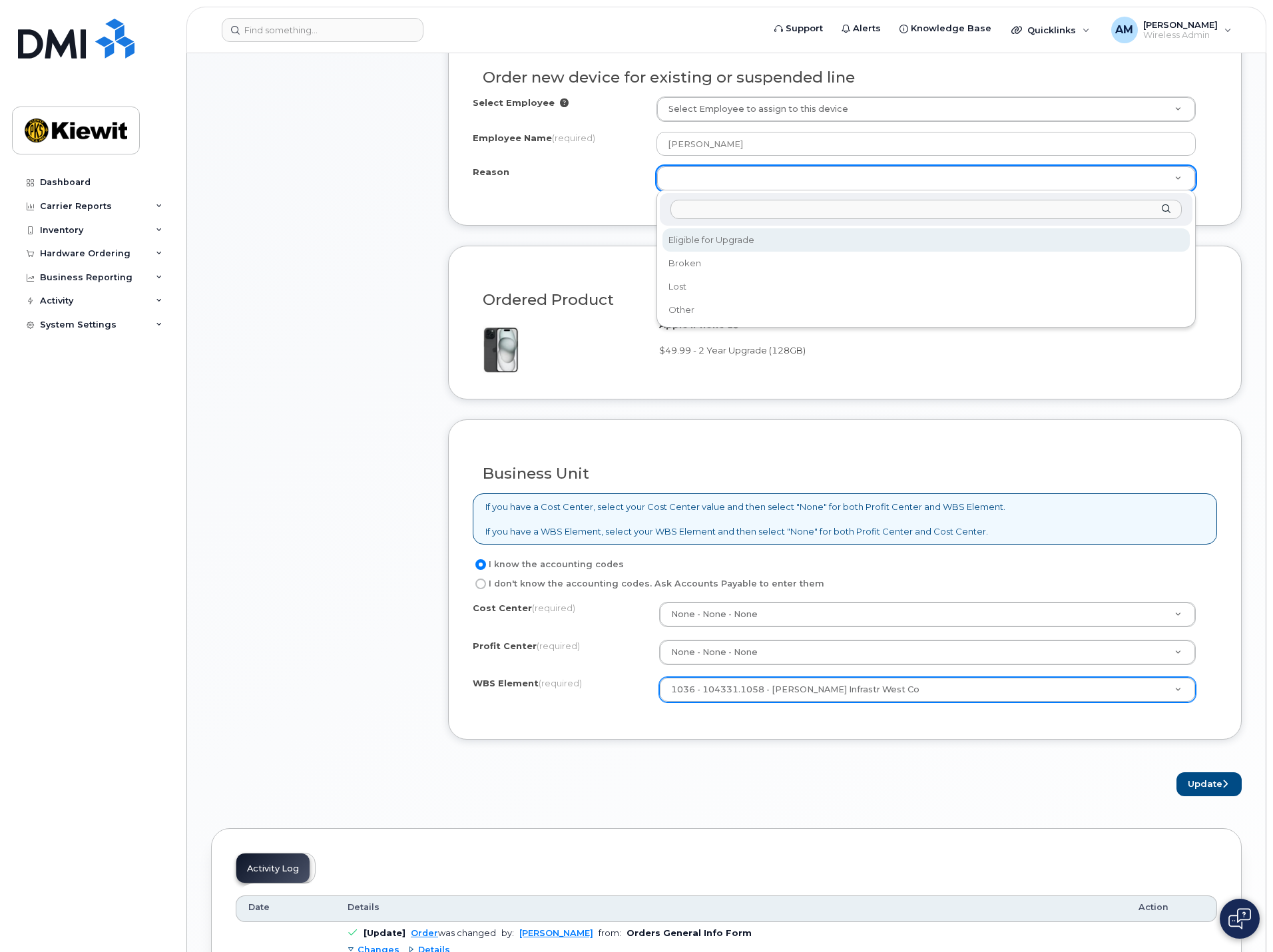
select select "eligible_for_upgrade"
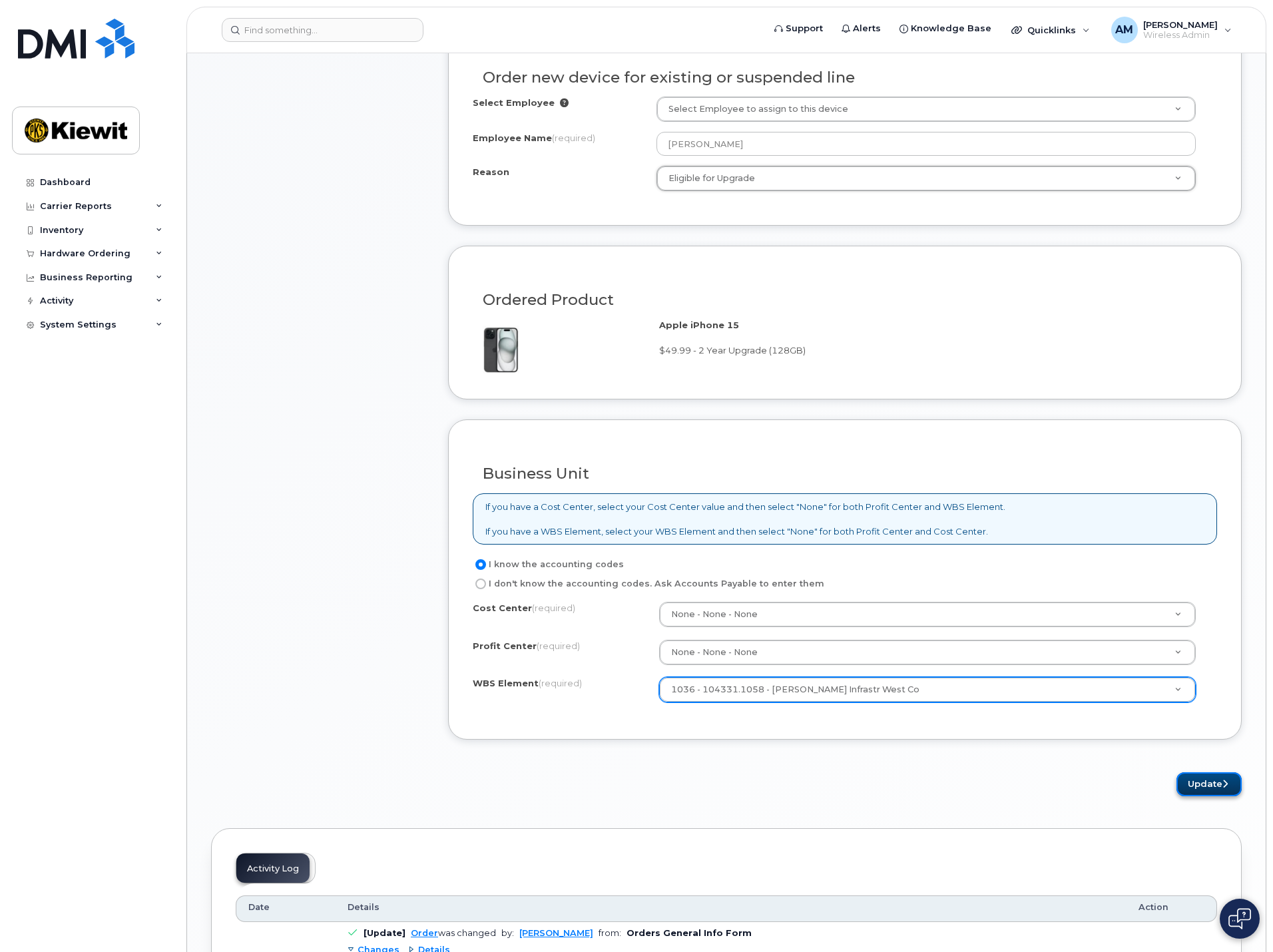
click at [1209, 782] on button "Update" at bounding box center [1210, 785] width 65 height 25
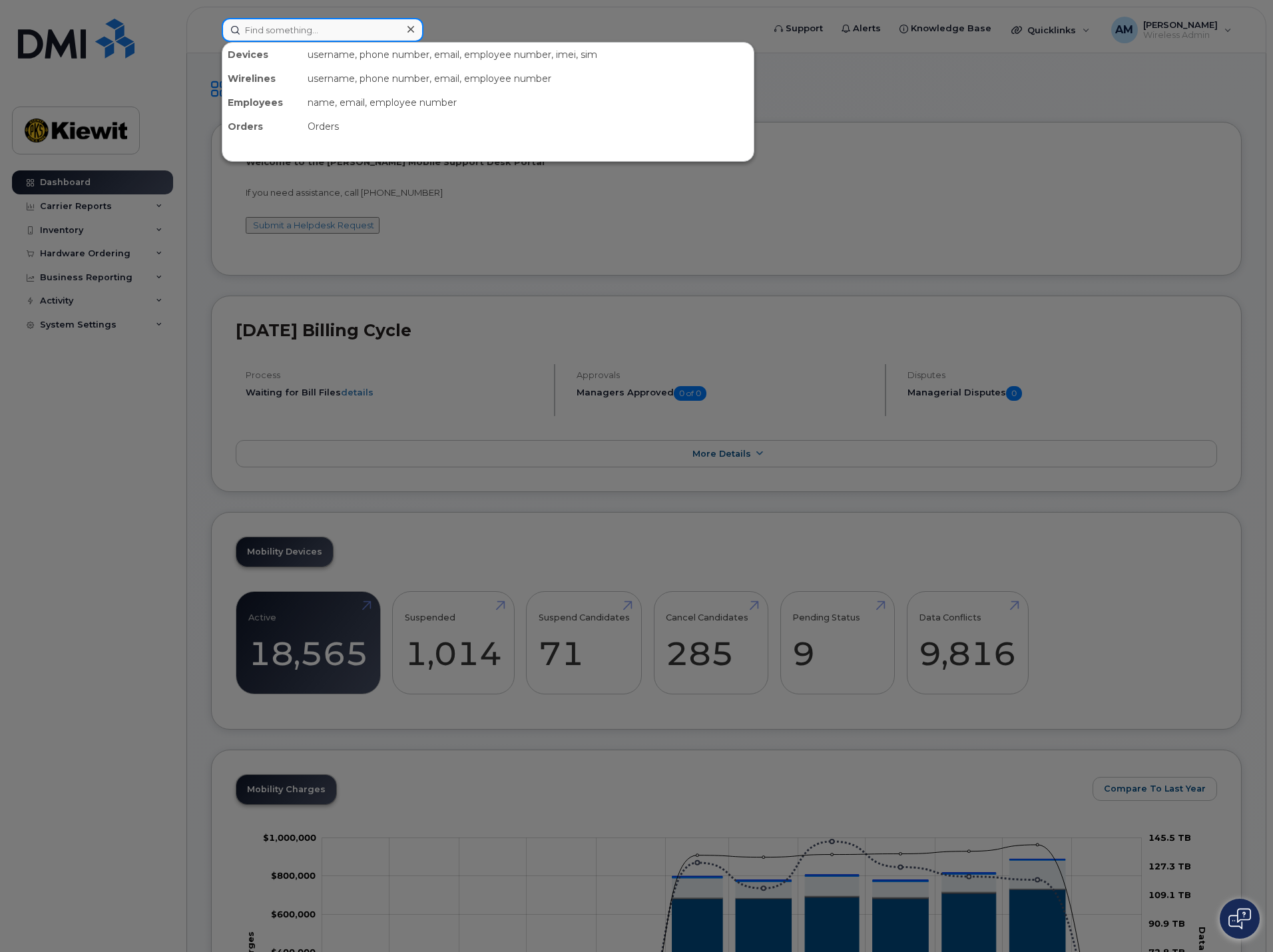
click at [279, 26] on input at bounding box center [323, 30] width 202 height 24
paste input "[URL][DOMAIN_NAME][PERSON_NAME]"
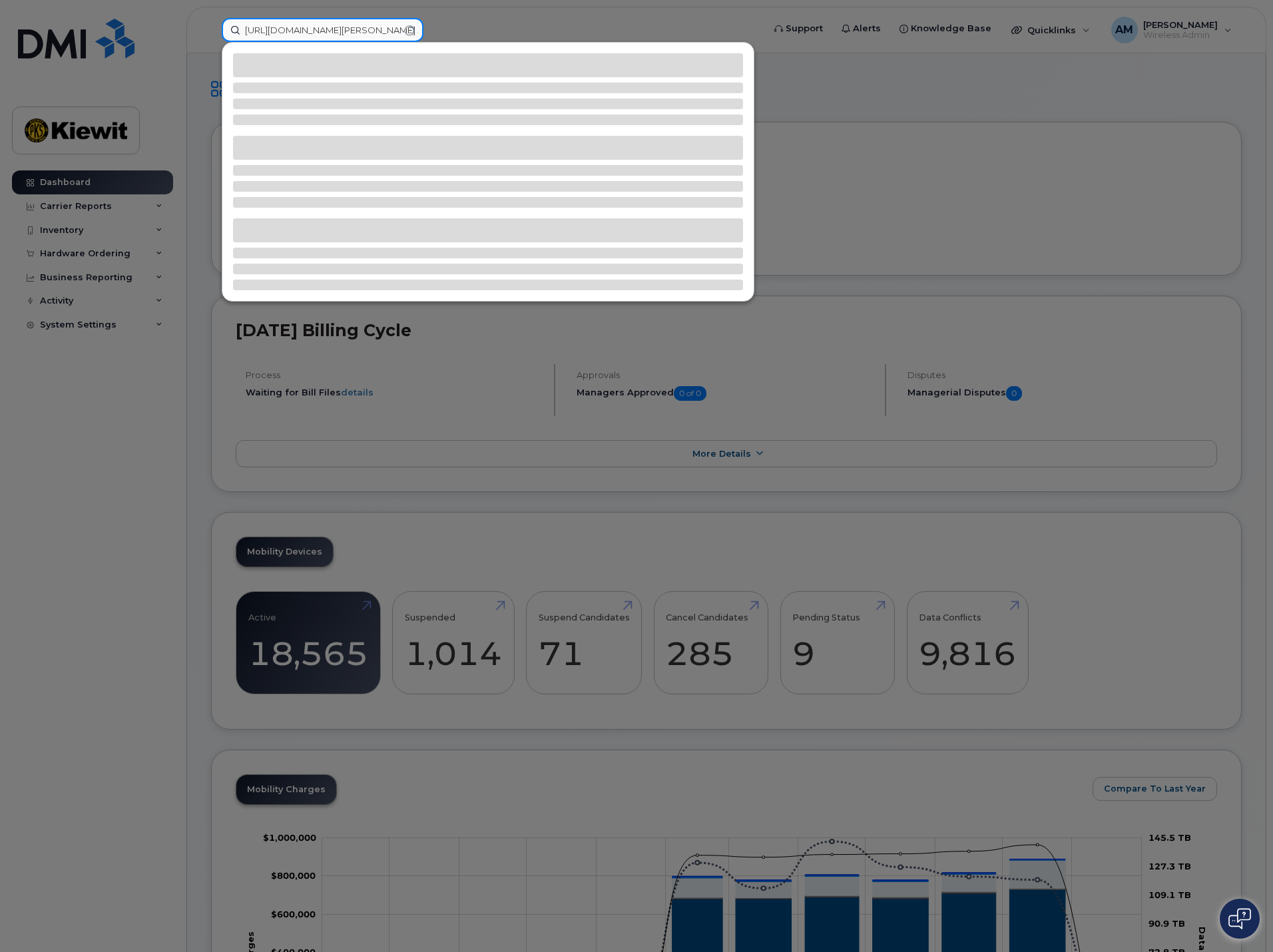
paste input "[URL][DOMAIN_NAME][PERSON_NAME]"
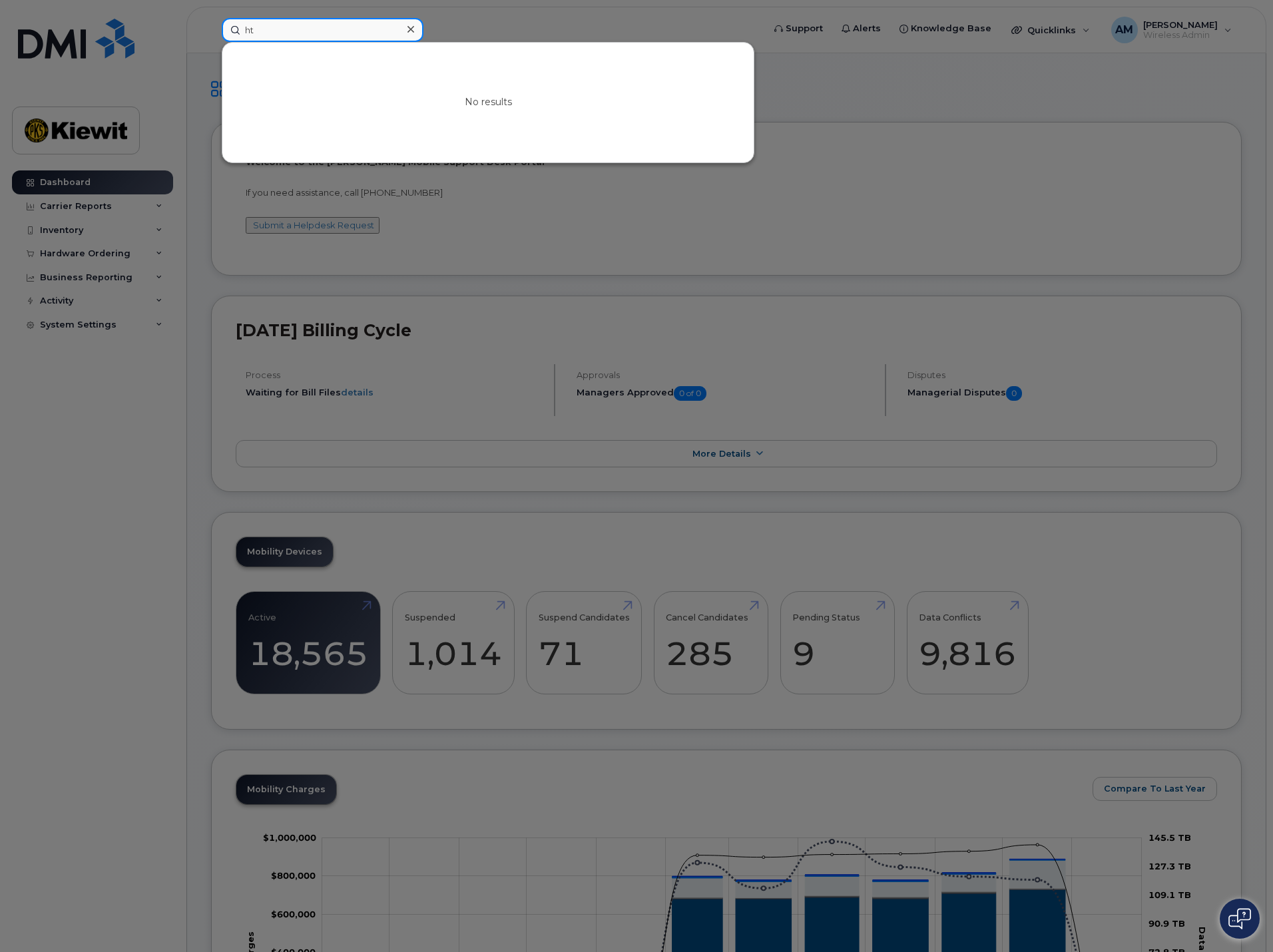
type input "h"
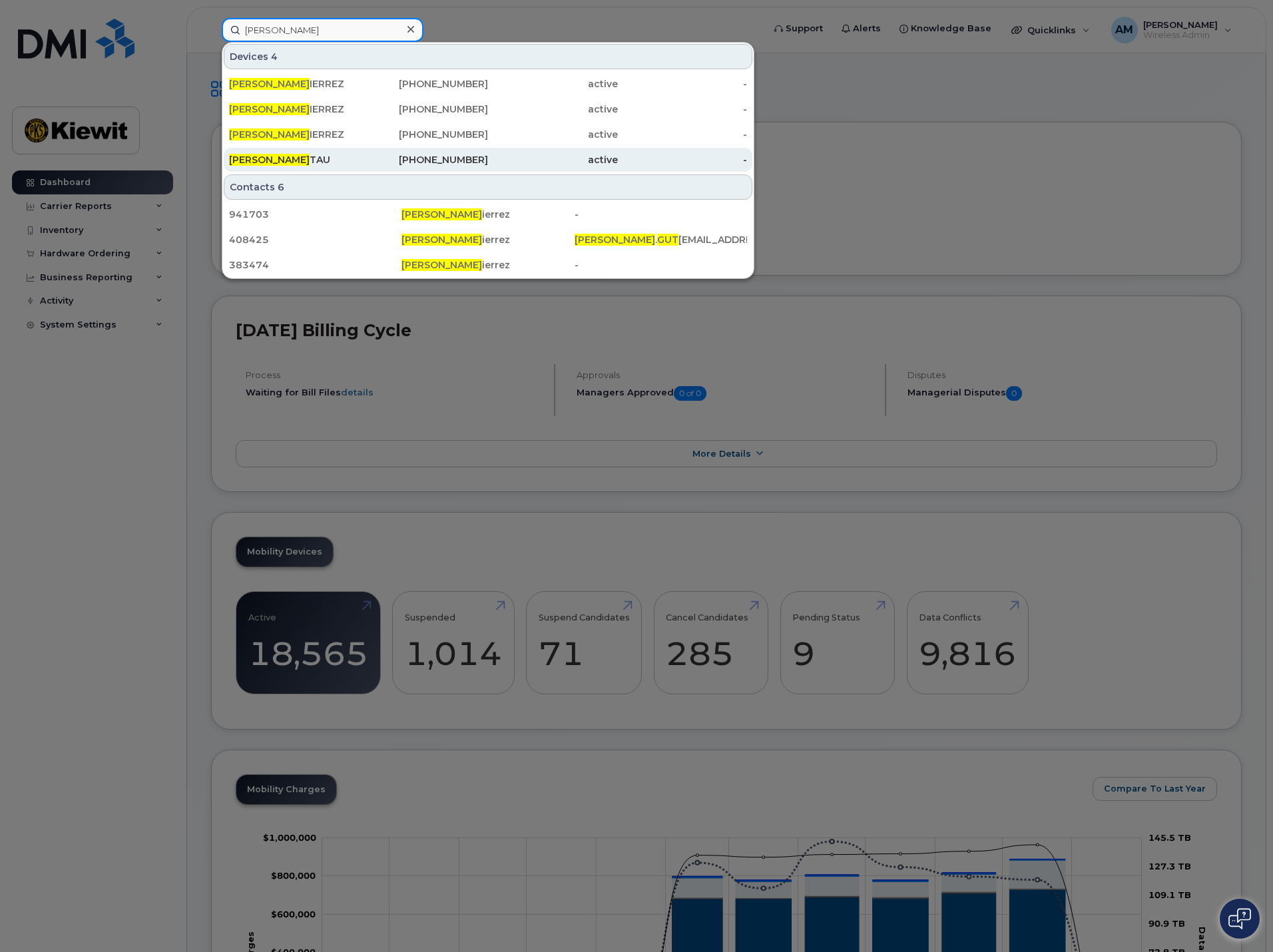
type input "eric gut"
click at [300, 158] on div "ERIC GUT TAU" at bounding box center [294, 159] width 130 height 14
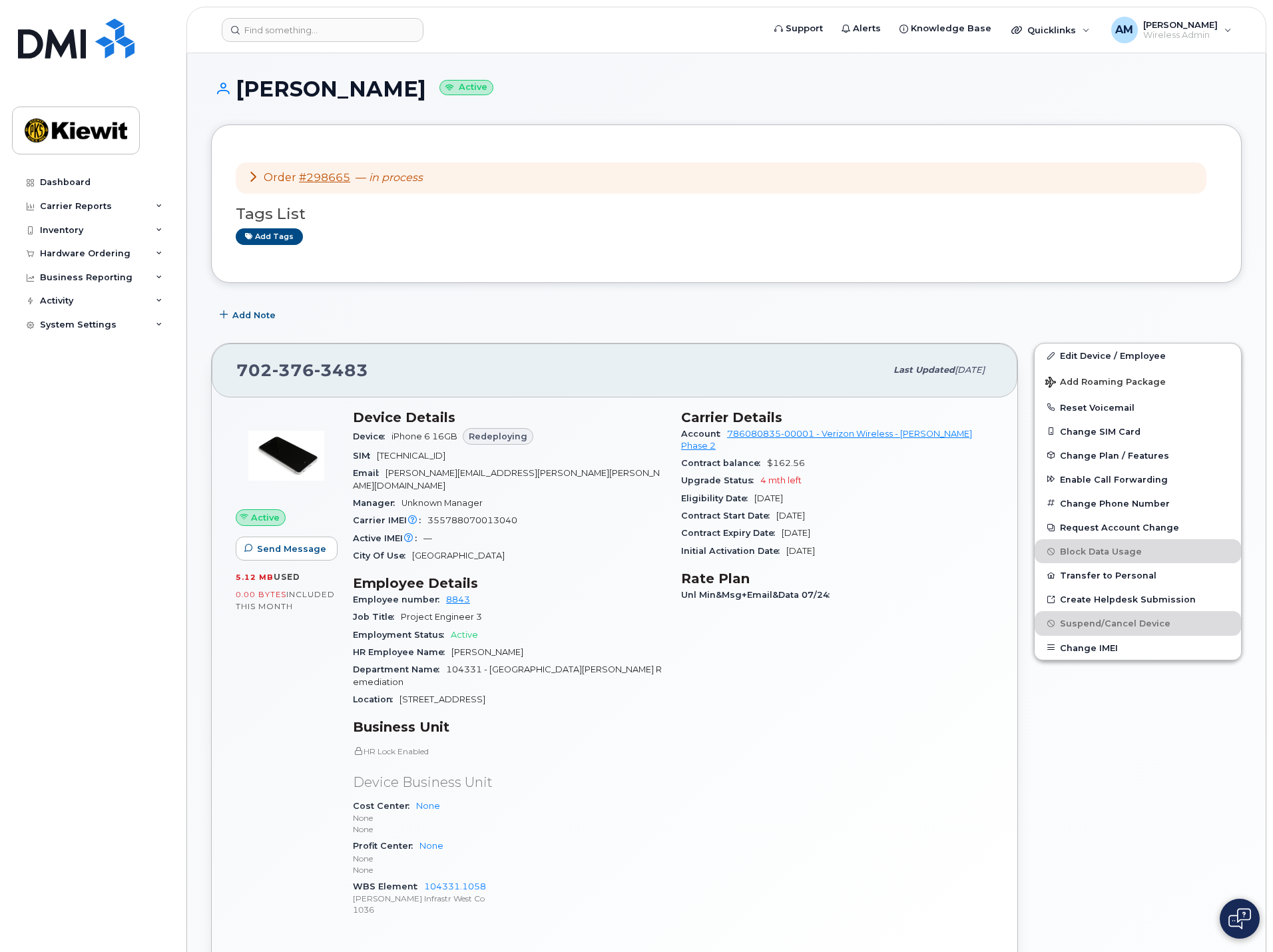
click at [315, 369] on span "376" at bounding box center [342, 370] width 54 height 20
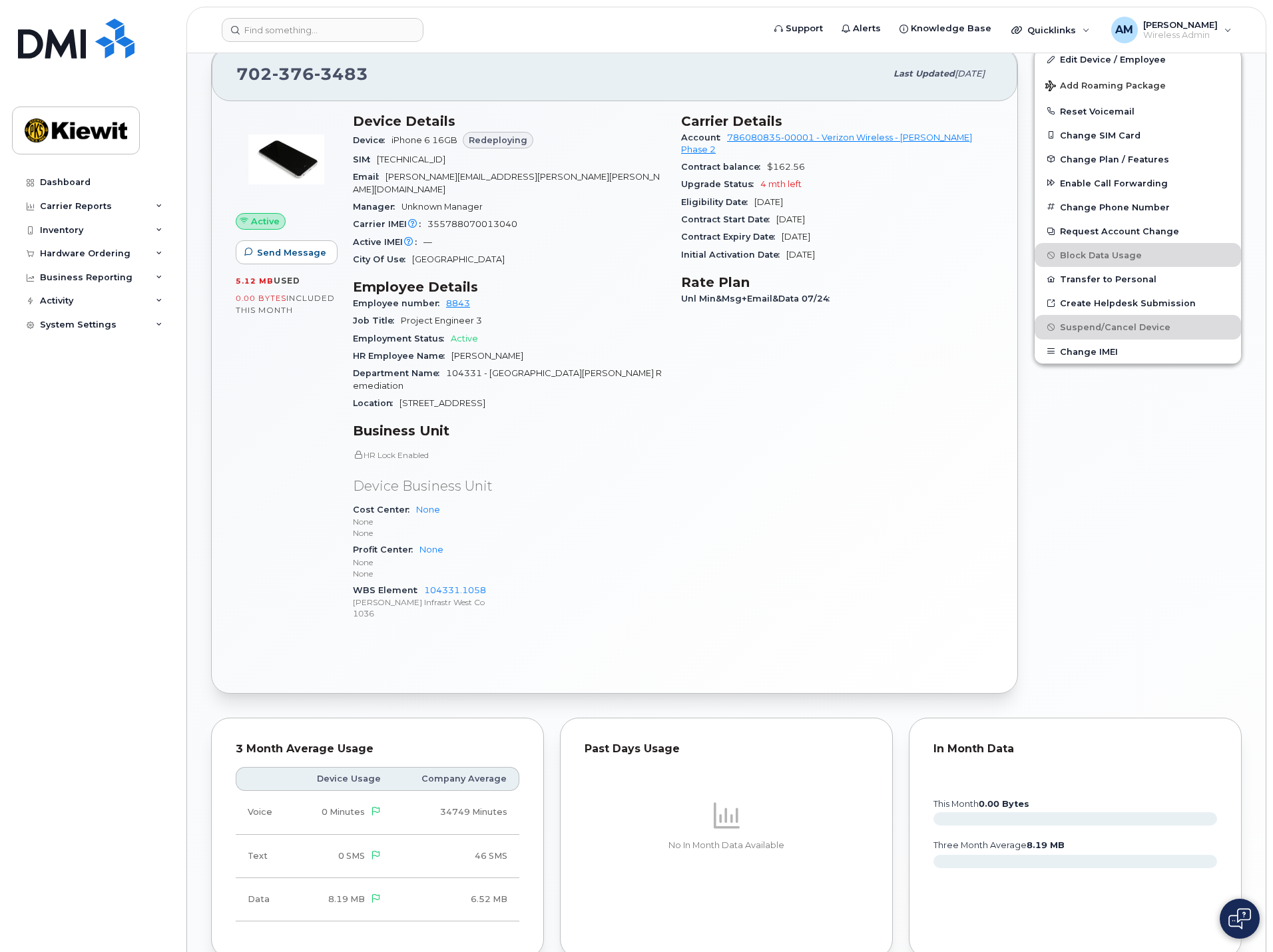
scroll to position [333, 0]
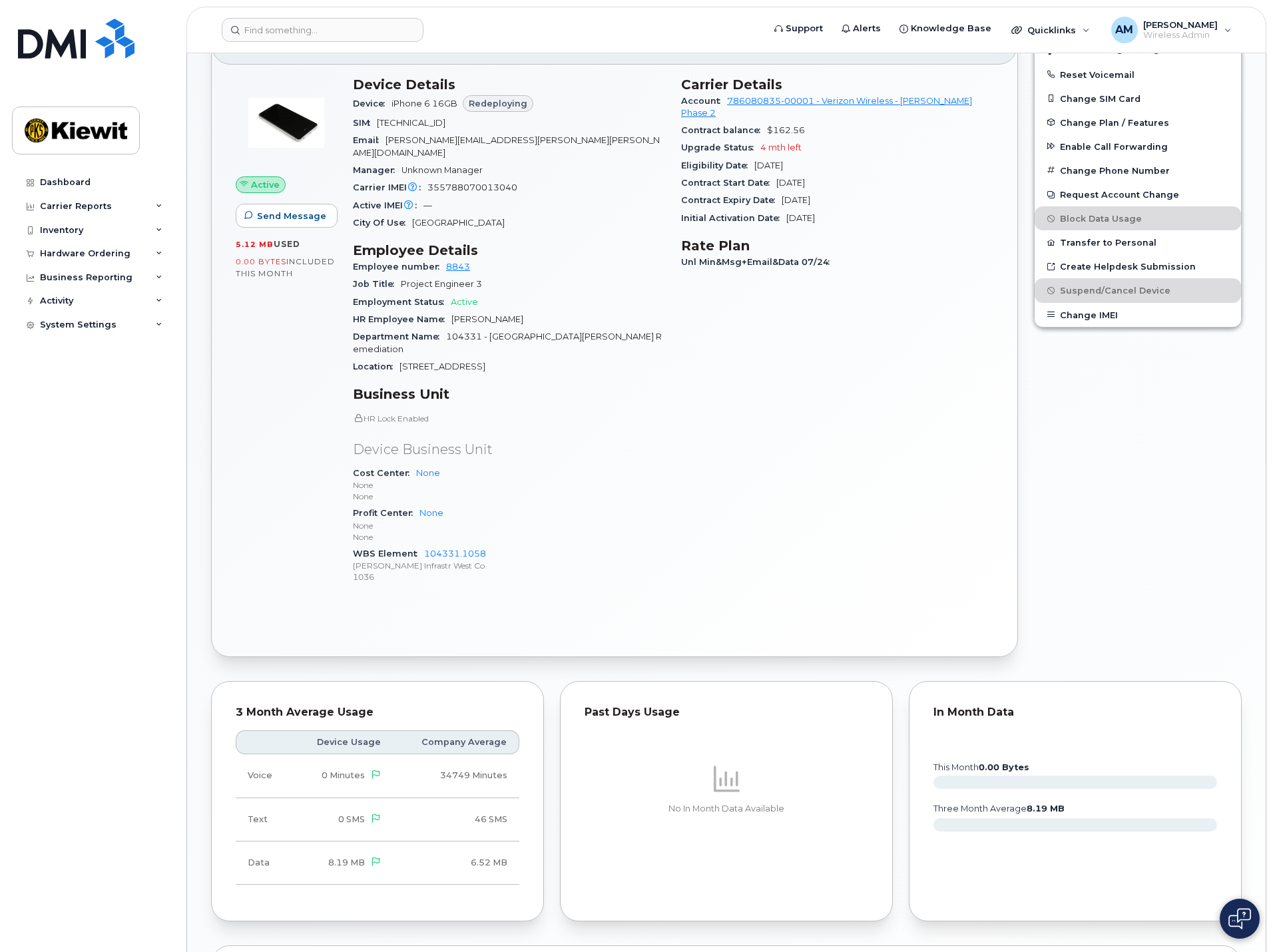
drag, startPoint x: 472, startPoint y: 539, endPoint x: 606, endPoint y: 450, distance: 160.9
click at [606, 450] on div "HR Lock Enabled Device Business Unit Cost Center None None None Profit Center N…" at bounding box center [509, 499] width 312 height 172
drag, startPoint x: 448, startPoint y: 537, endPoint x: 607, endPoint y: 493, distance: 165.0
click at [607, 504] on div "Profit Center None None None" at bounding box center [509, 524] width 312 height 41
drag, startPoint x: 490, startPoint y: 544, endPoint x: 423, endPoint y: 546, distance: 67.0
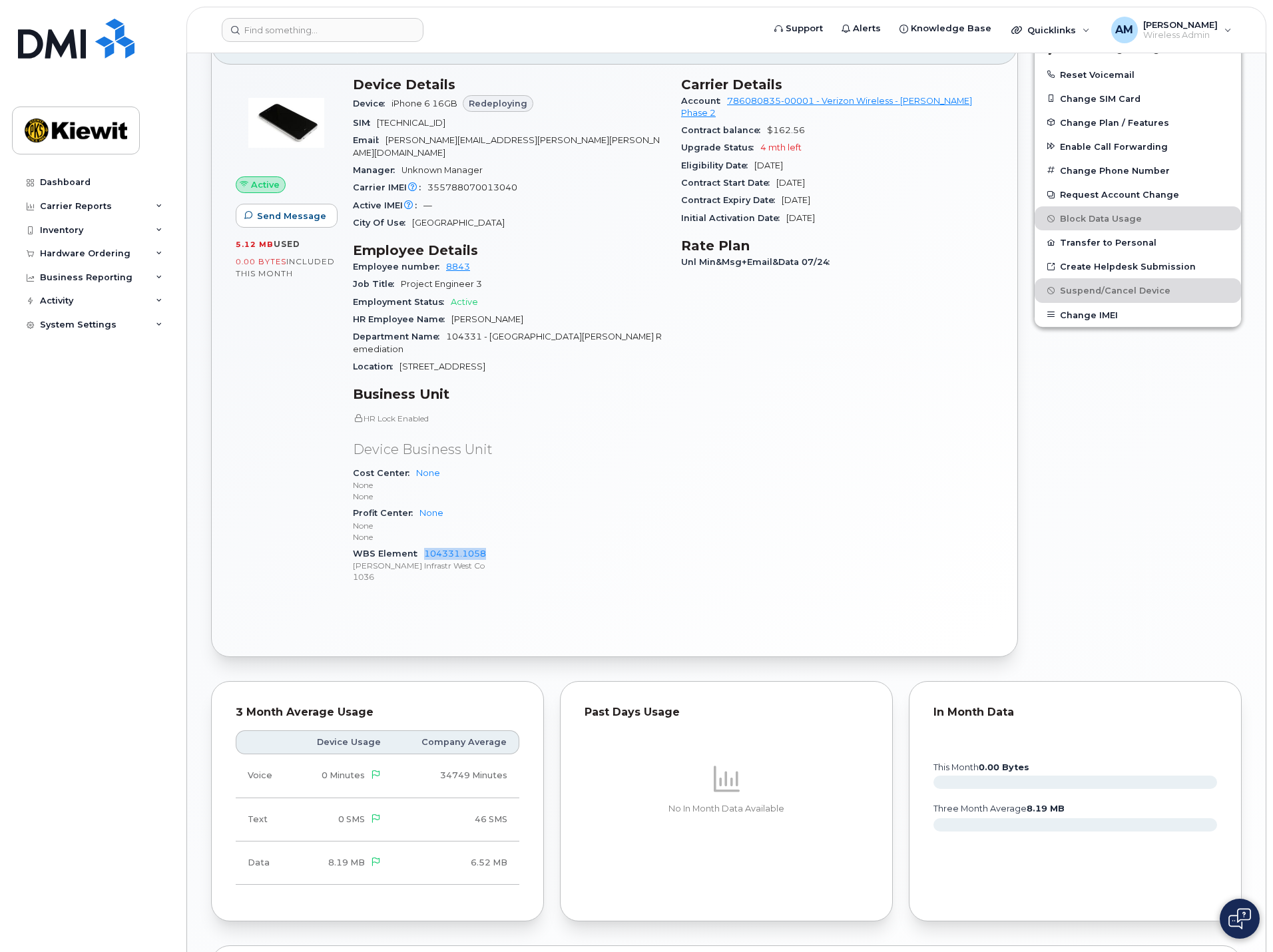
click at [423, 546] on div "WBS Element 104331.1058 Kiewit Infrastr West Co 1036" at bounding box center [509, 565] width 312 height 41
copy link "104331.1058"
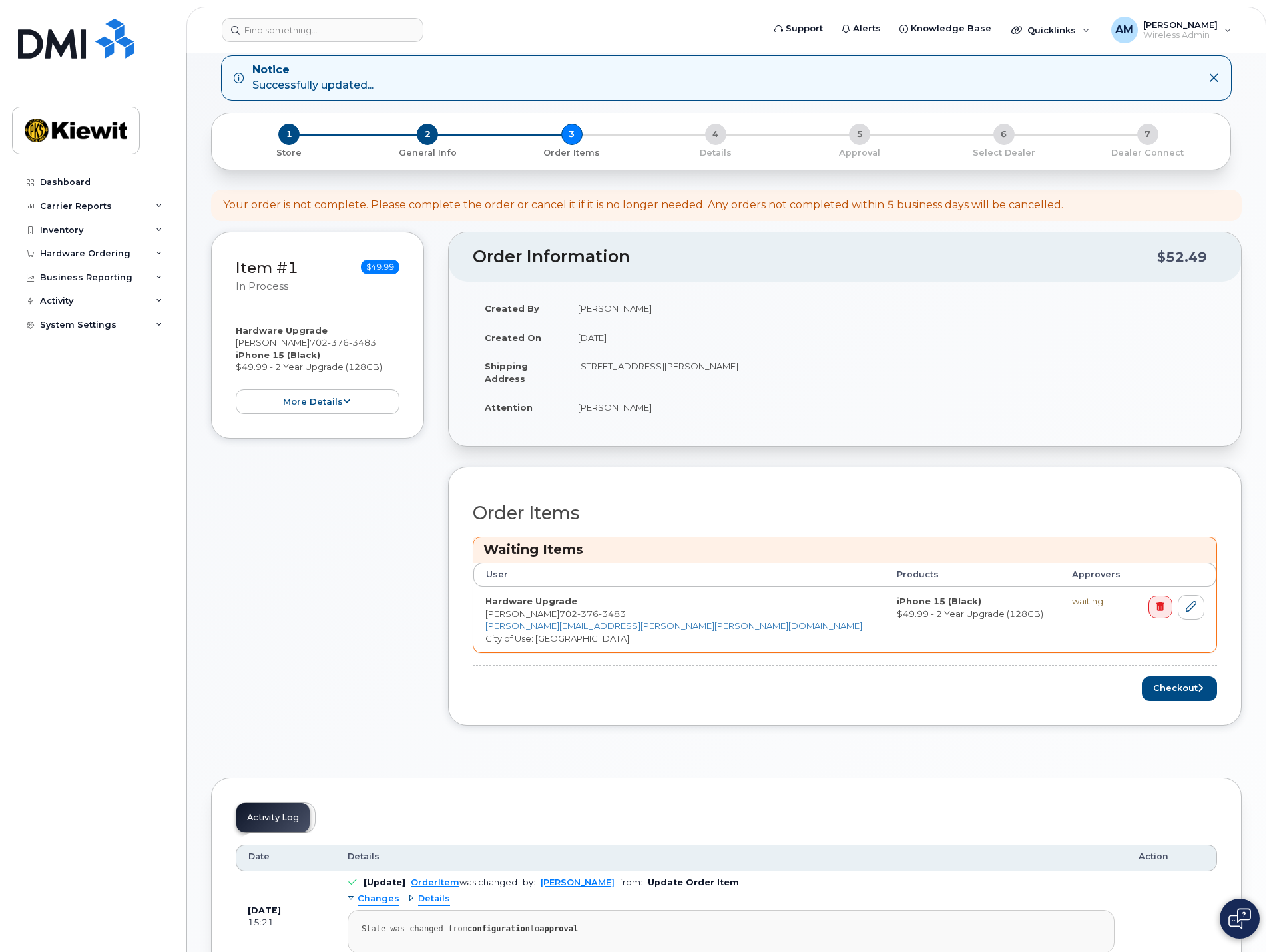
scroll to position [133, 0]
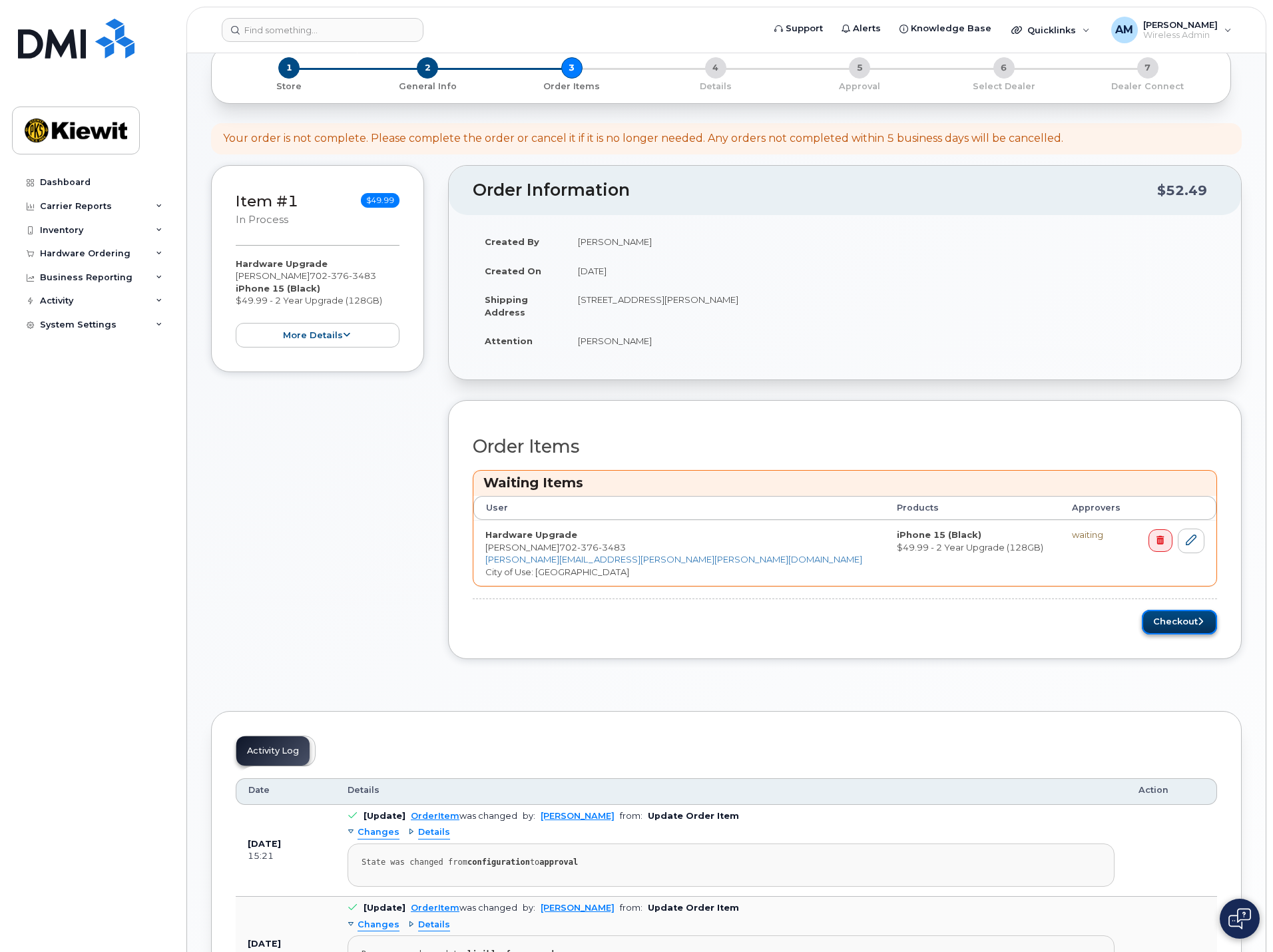
click at [1177, 627] on button "Checkout" at bounding box center [1180, 622] width 75 height 25
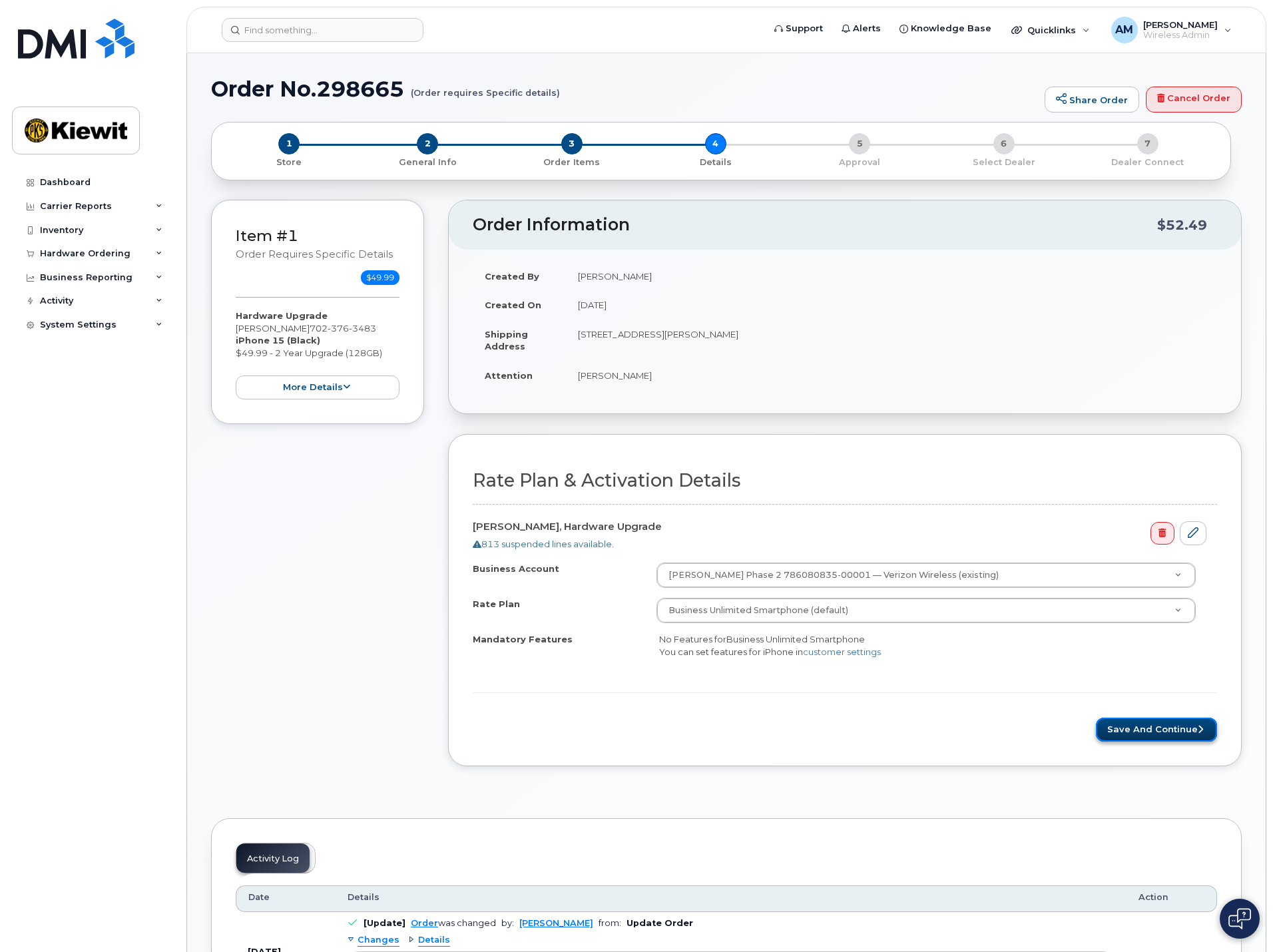
click at [1146, 724] on button "Save and Continue" at bounding box center [1156, 730] width 121 height 25
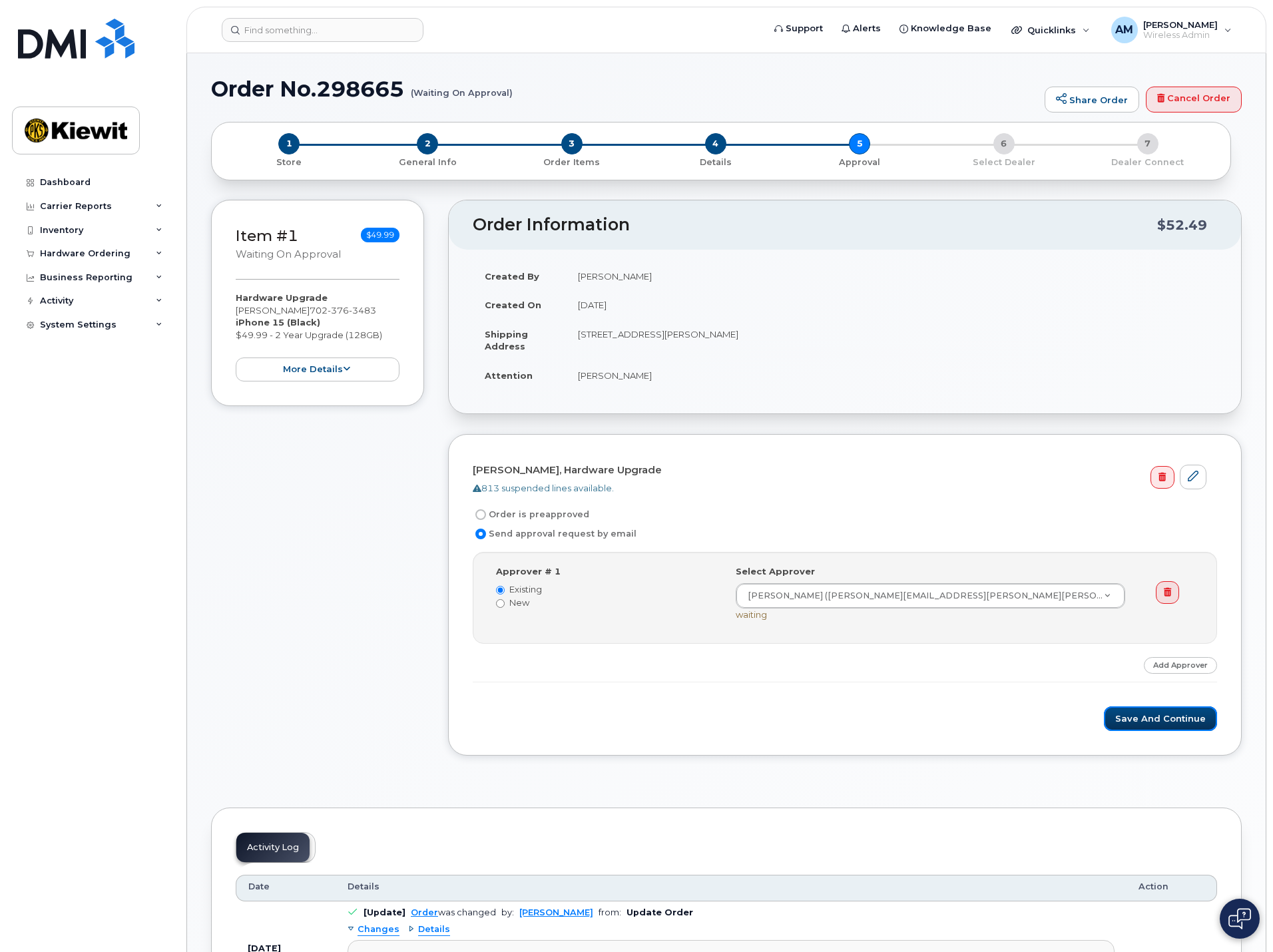
click at [1146, 724] on button "Save and Continue" at bounding box center [1161, 719] width 113 height 25
